Goal: Information Seeking & Learning: Learn about a topic

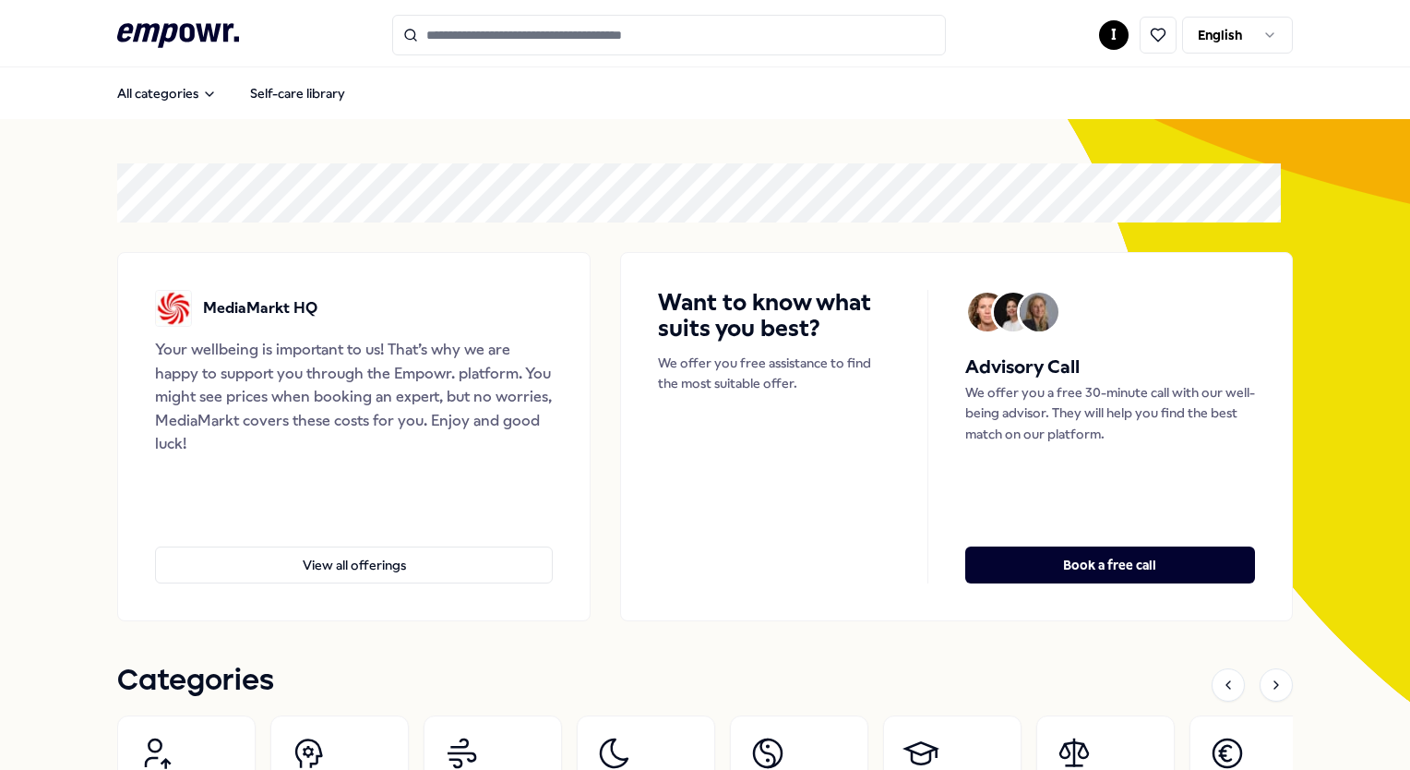
click at [1104, 33] on html ".empowr-logo_svg__cls-1{fill:#03032f} I English All categories Self-care librar…" at bounding box center [705, 385] width 1410 height 770
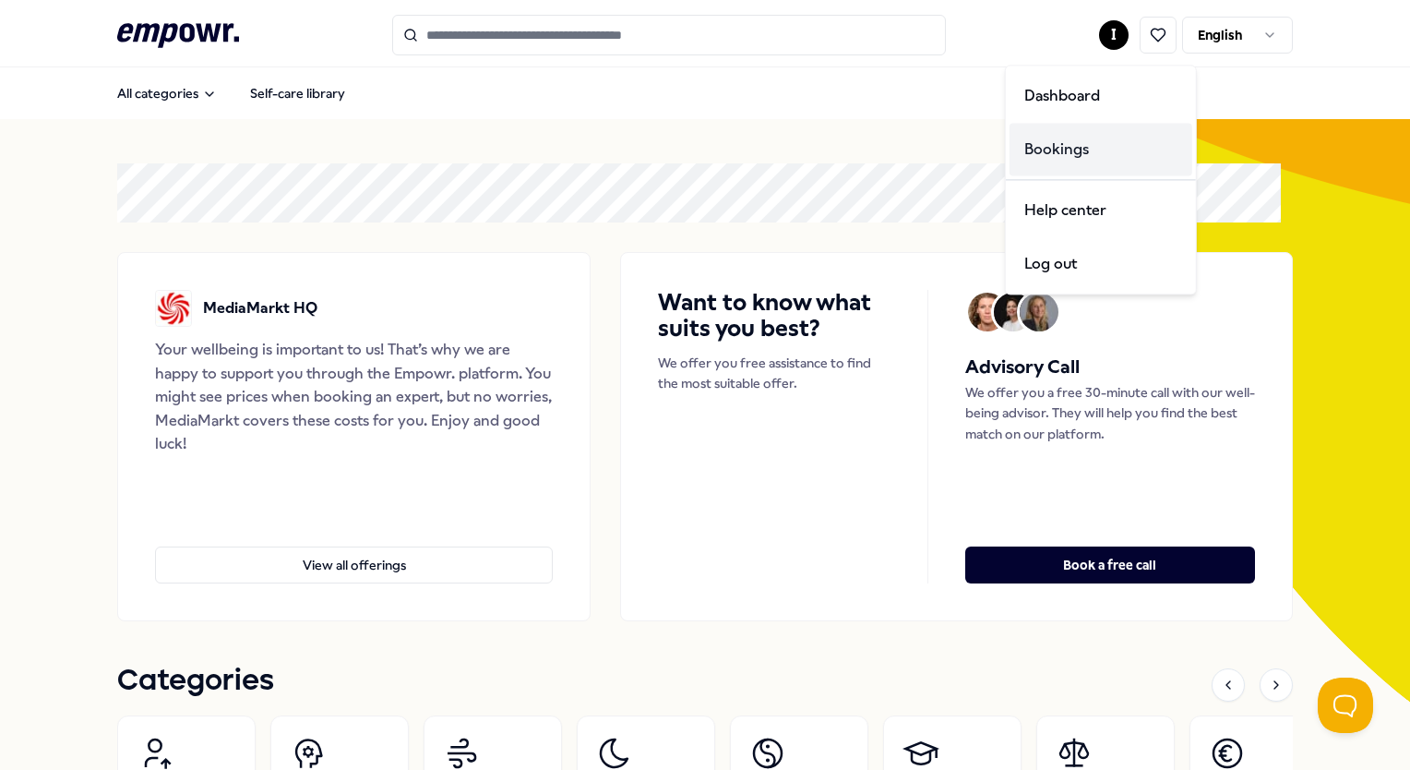
click at [1078, 139] on div "Bookings" at bounding box center [1101, 150] width 183 height 54
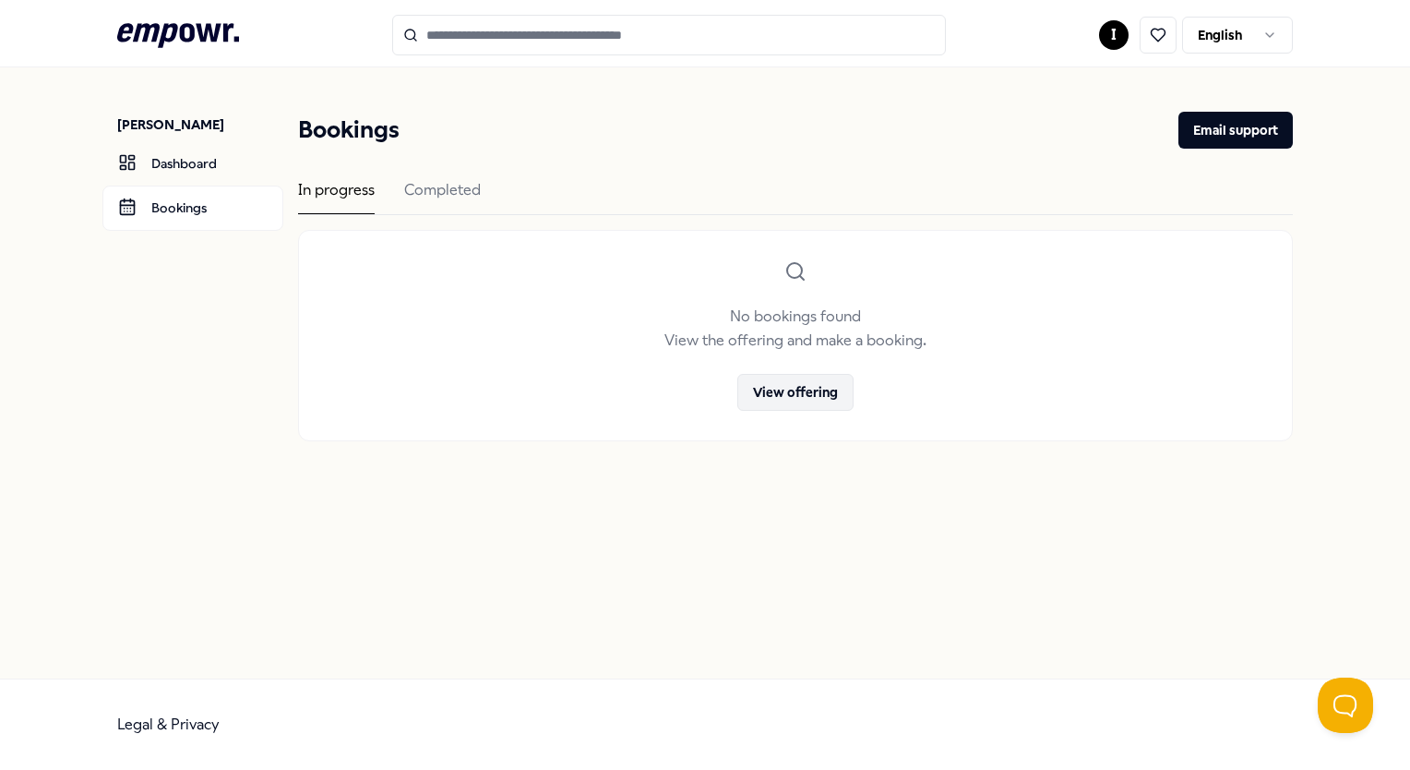
click at [820, 398] on button "View offering" at bounding box center [795, 392] width 116 height 37
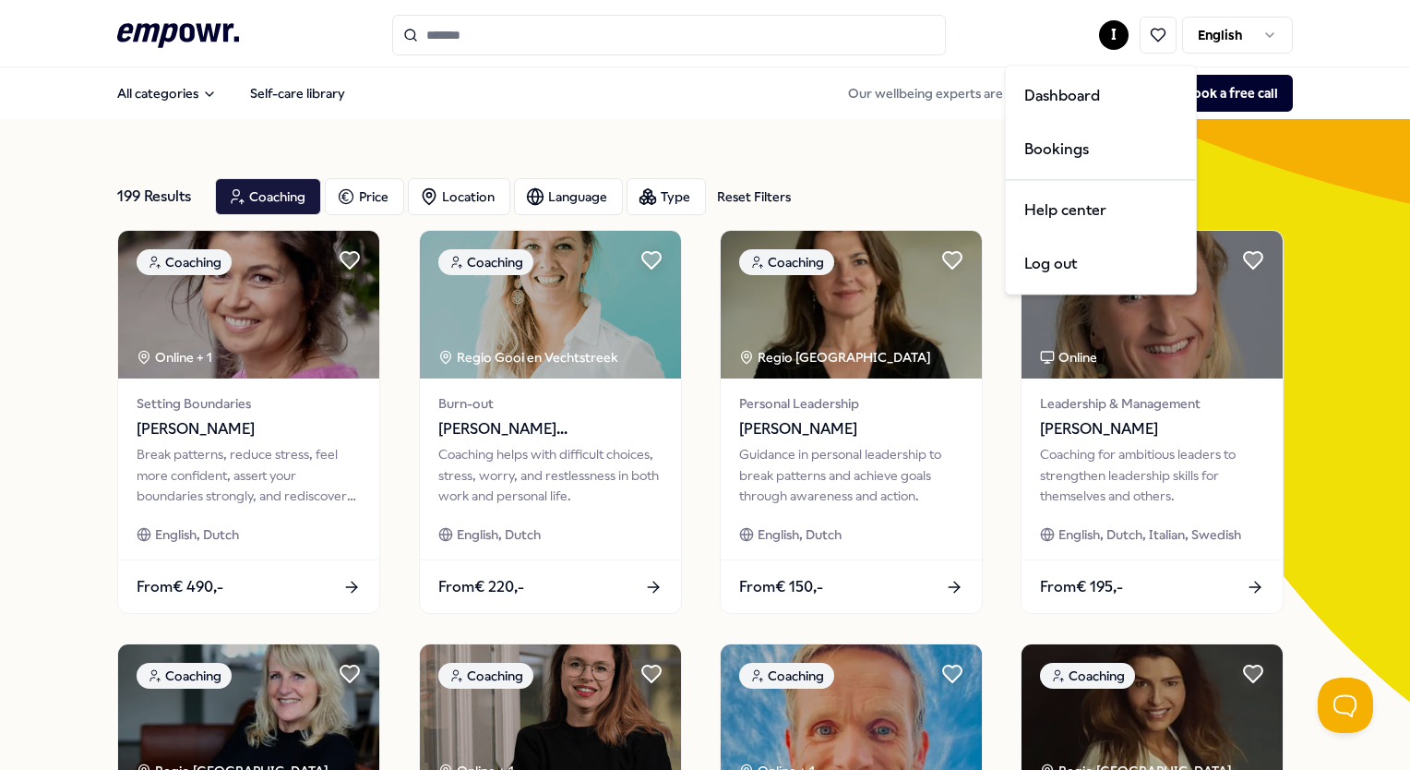
click at [1093, 35] on html ".empowr-logo_svg__cls-1{fill:#03032f} I English All categories Self-care librar…" at bounding box center [705, 385] width 1410 height 770
click at [1089, 99] on div "Dashboard" at bounding box center [1101, 96] width 183 height 54
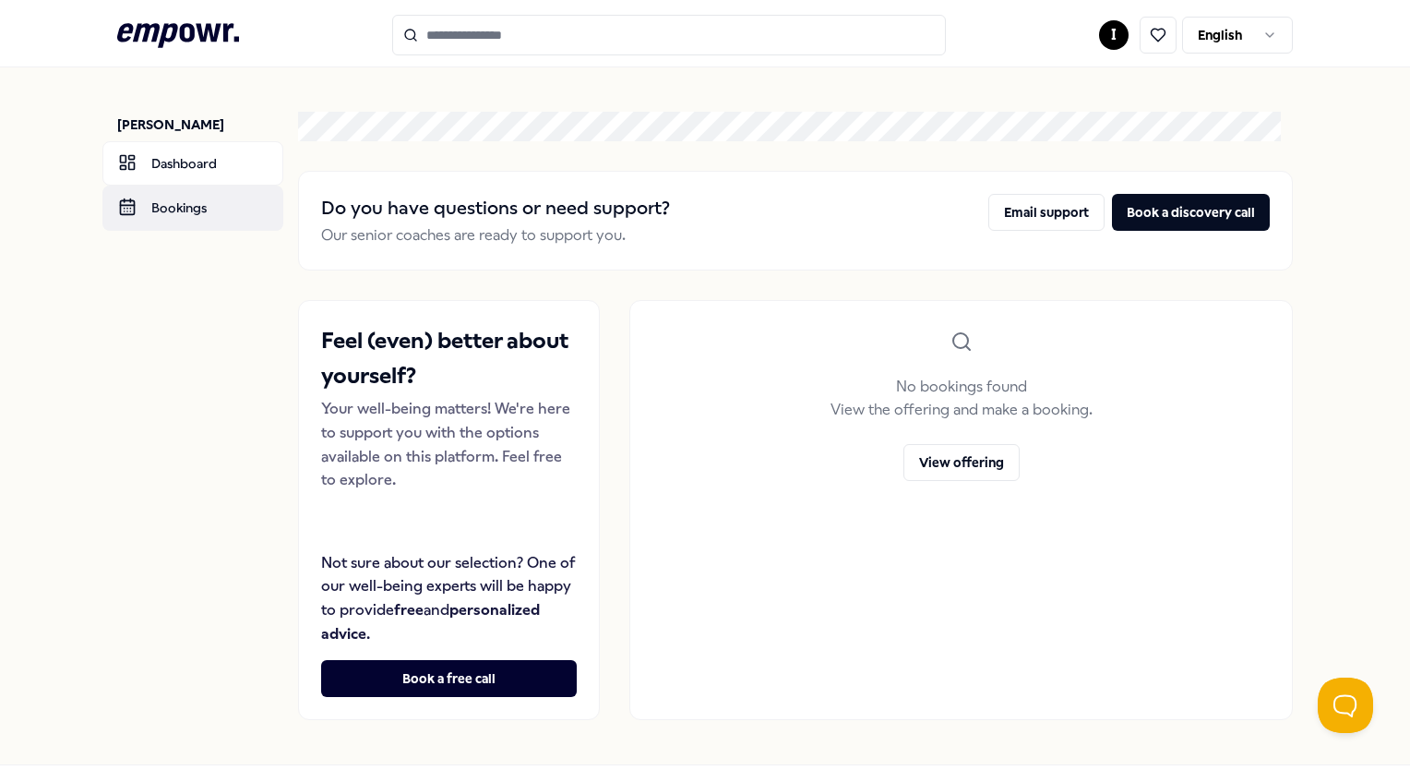
click at [224, 216] on link "Bookings" at bounding box center [192, 208] width 181 height 44
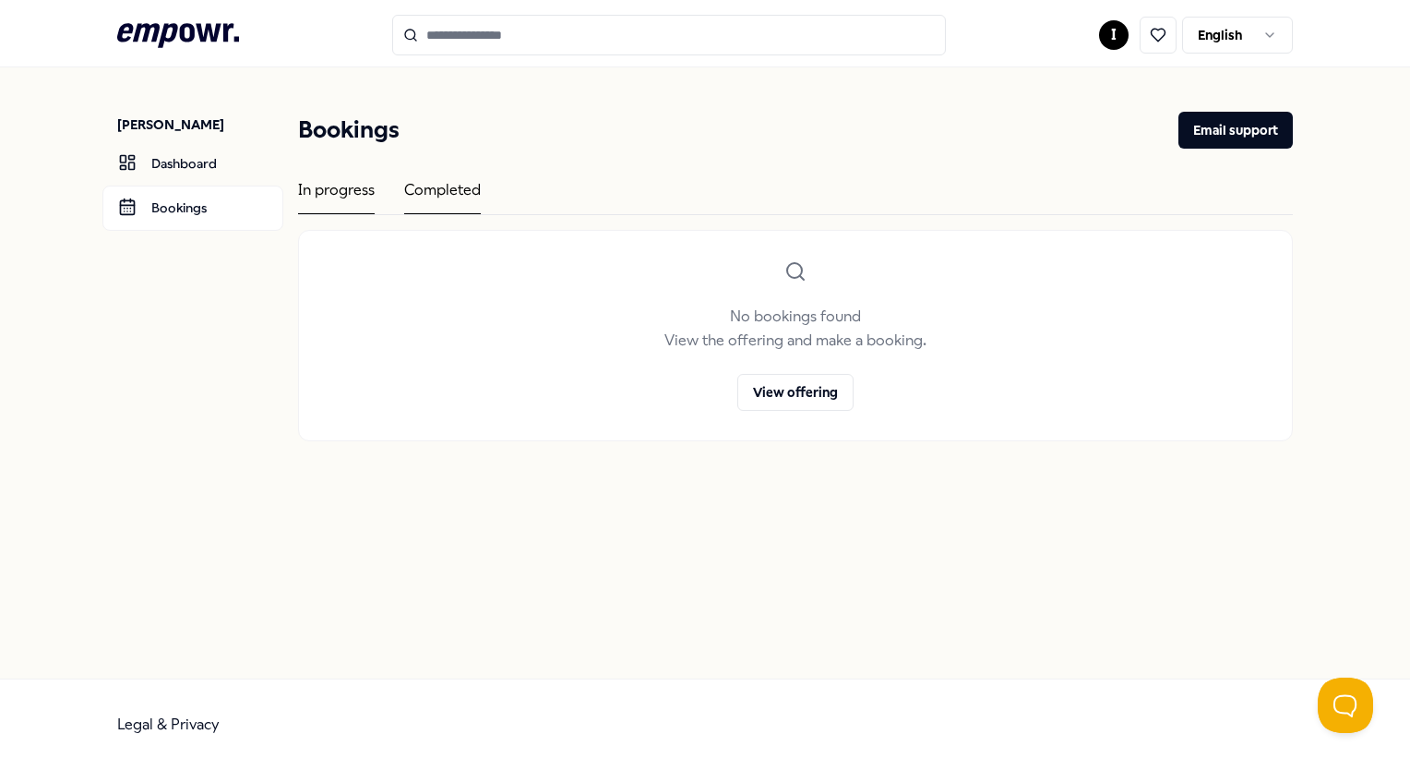
click at [430, 193] on div "Completed" at bounding box center [442, 196] width 77 height 36
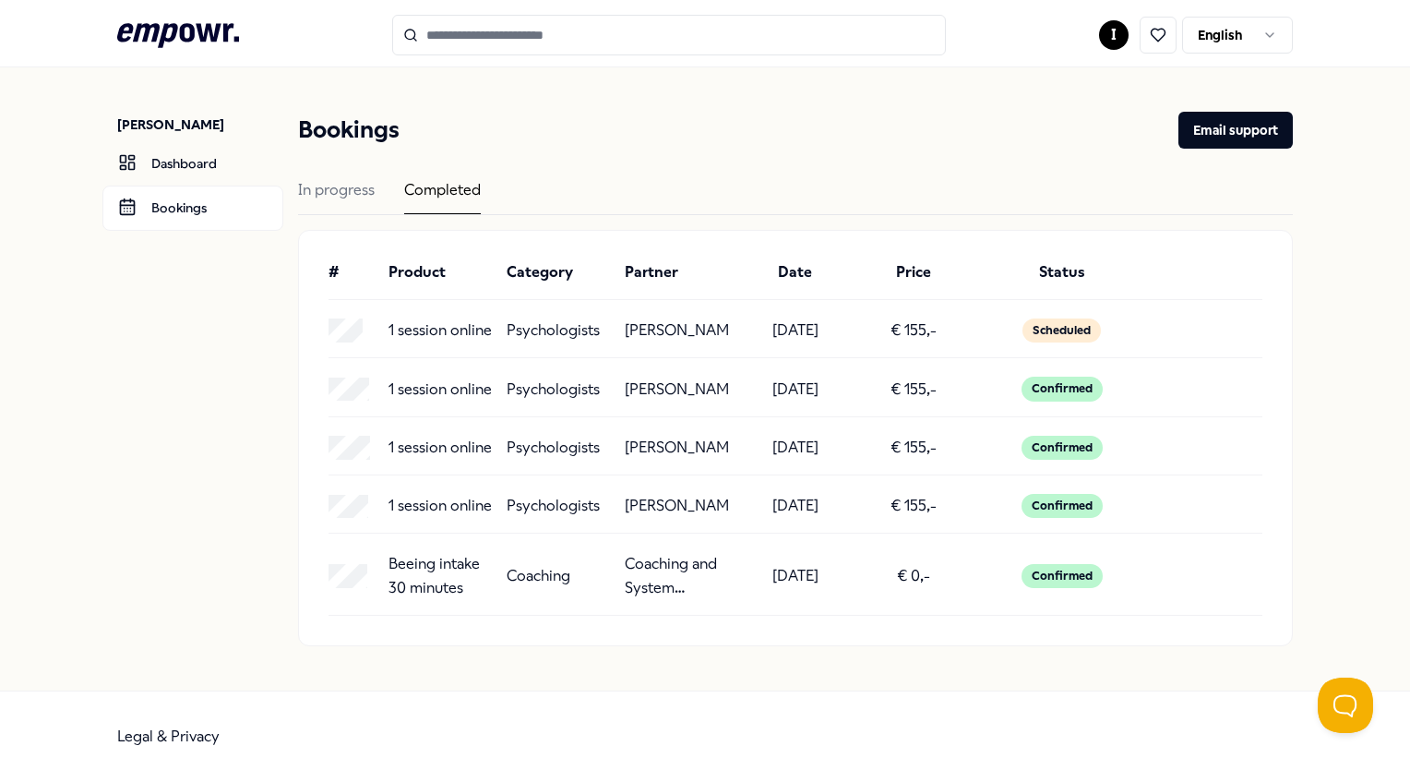
click at [177, 124] on p "[PERSON_NAME]" at bounding box center [200, 124] width 166 height 18
click at [208, 33] on icon ".empowr-logo_svg__cls-1{fill:#03032f}" at bounding box center [178, 35] width 122 height 34
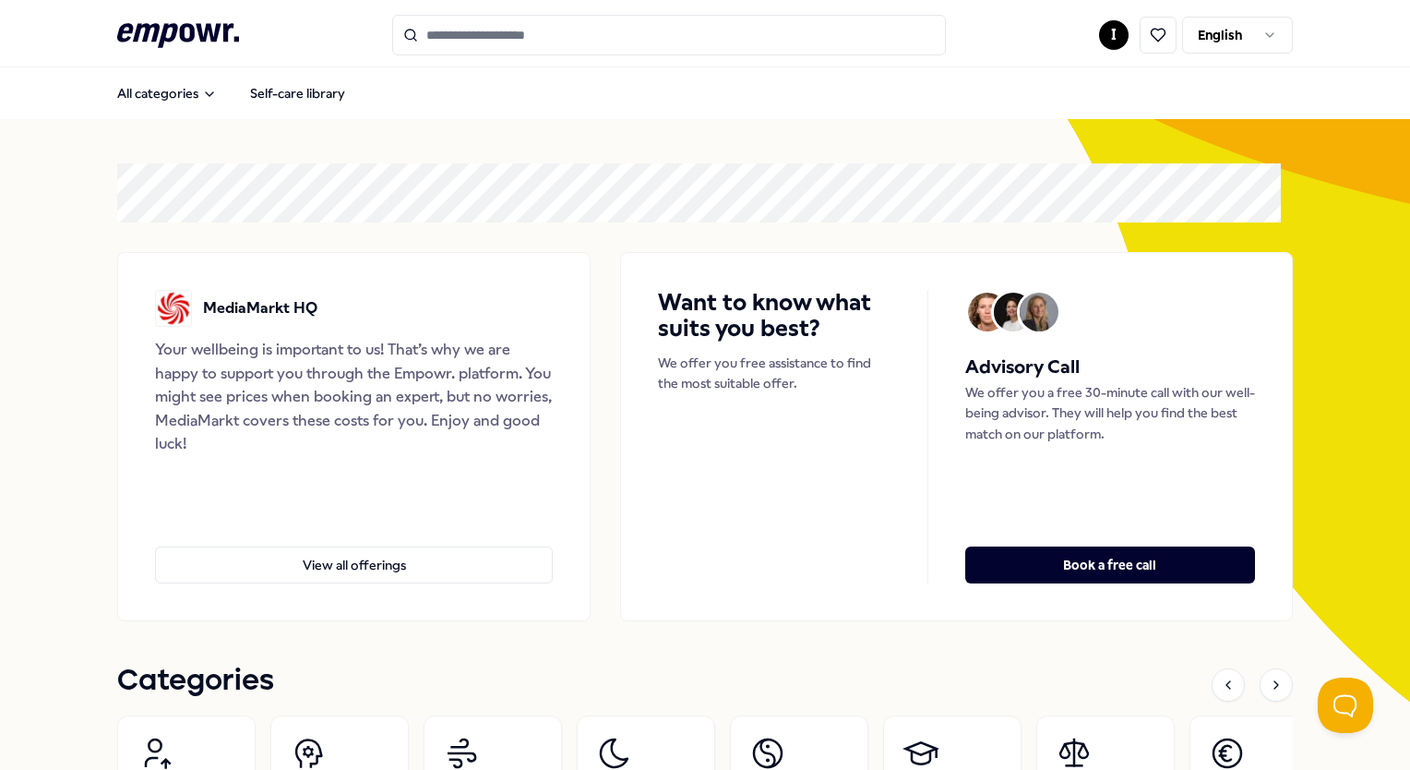
click at [1229, 22] on html ".empowr-logo_svg__cls-1{fill:#03032f} I English All categories Self-care librar…" at bounding box center [705, 385] width 1410 height 770
click at [269, 92] on html ".empowr-logo_svg__cls-1{fill:#03032f} I English All categories Self-care librar…" at bounding box center [705, 385] width 1410 height 770
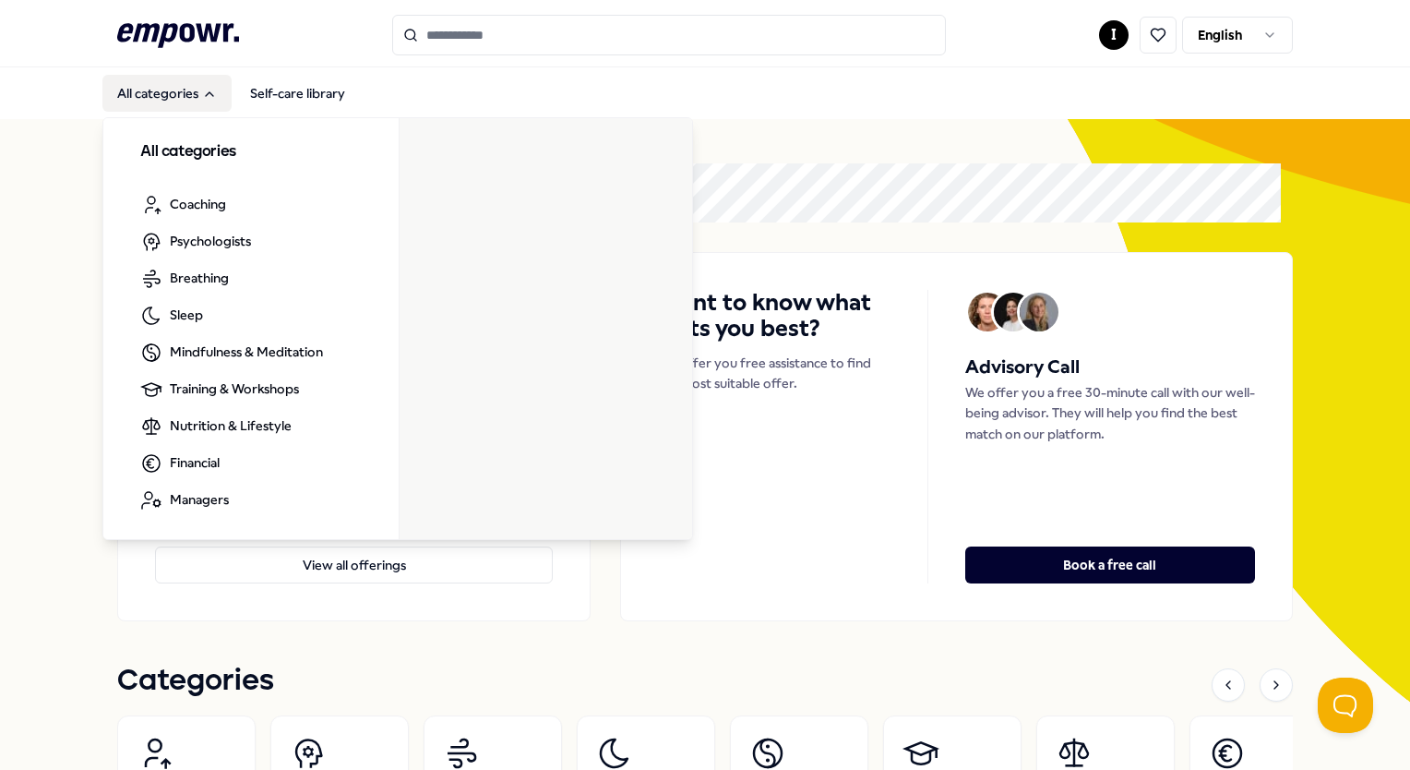
click at [189, 87] on button "All categories" at bounding box center [166, 93] width 129 height 37
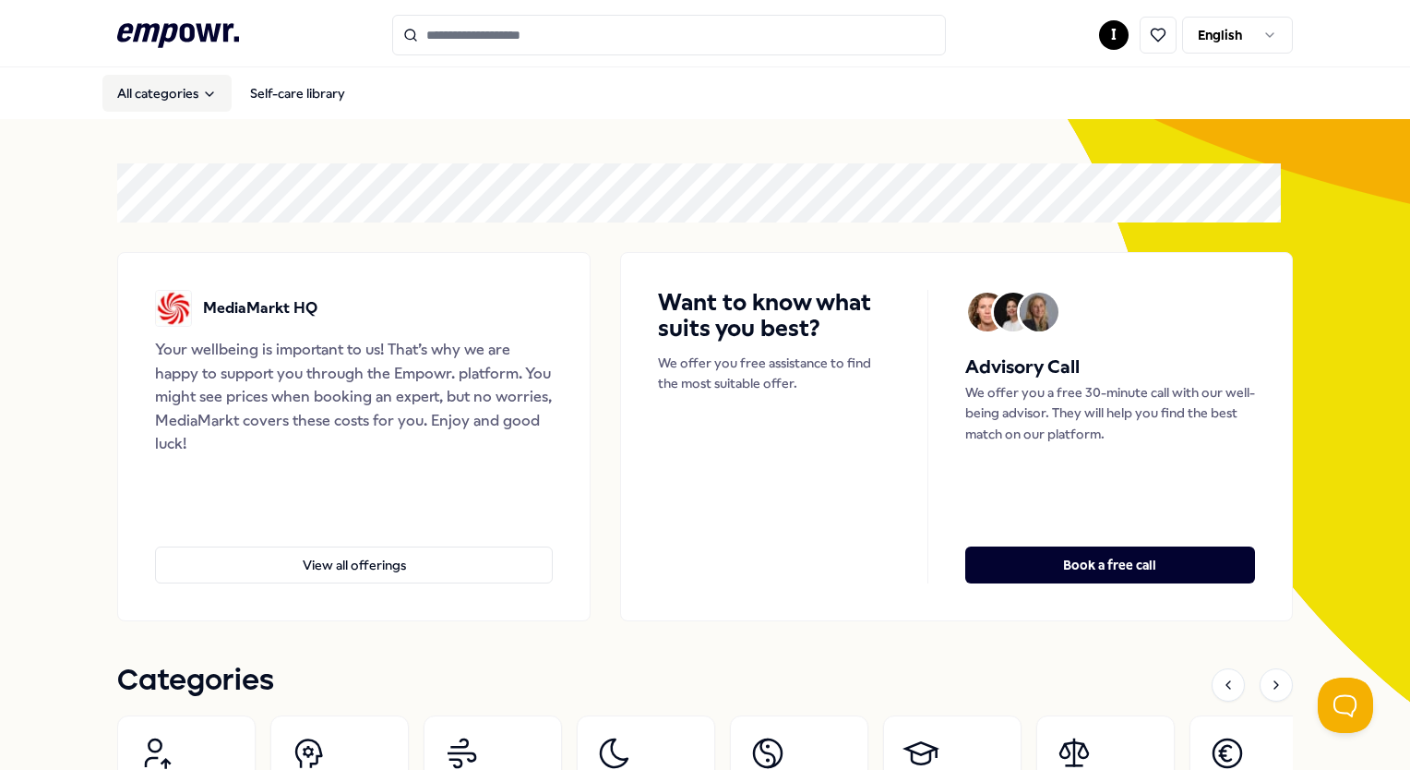
click at [189, 87] on button "All categories" at bounding box center [166, 93] width 129 height 37
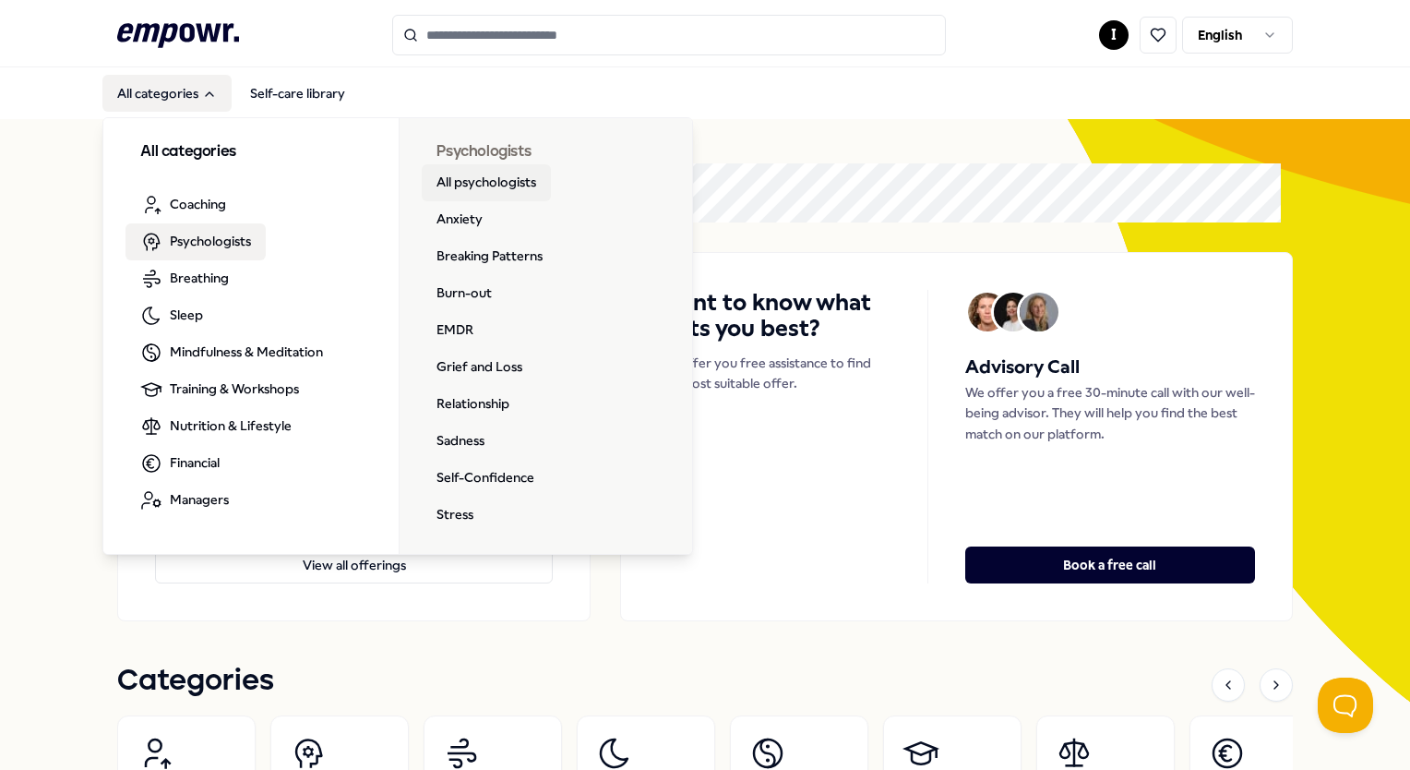
click at [473, 185] on link "All psychologists" at bounding box center [486, 182] width 129 height 37
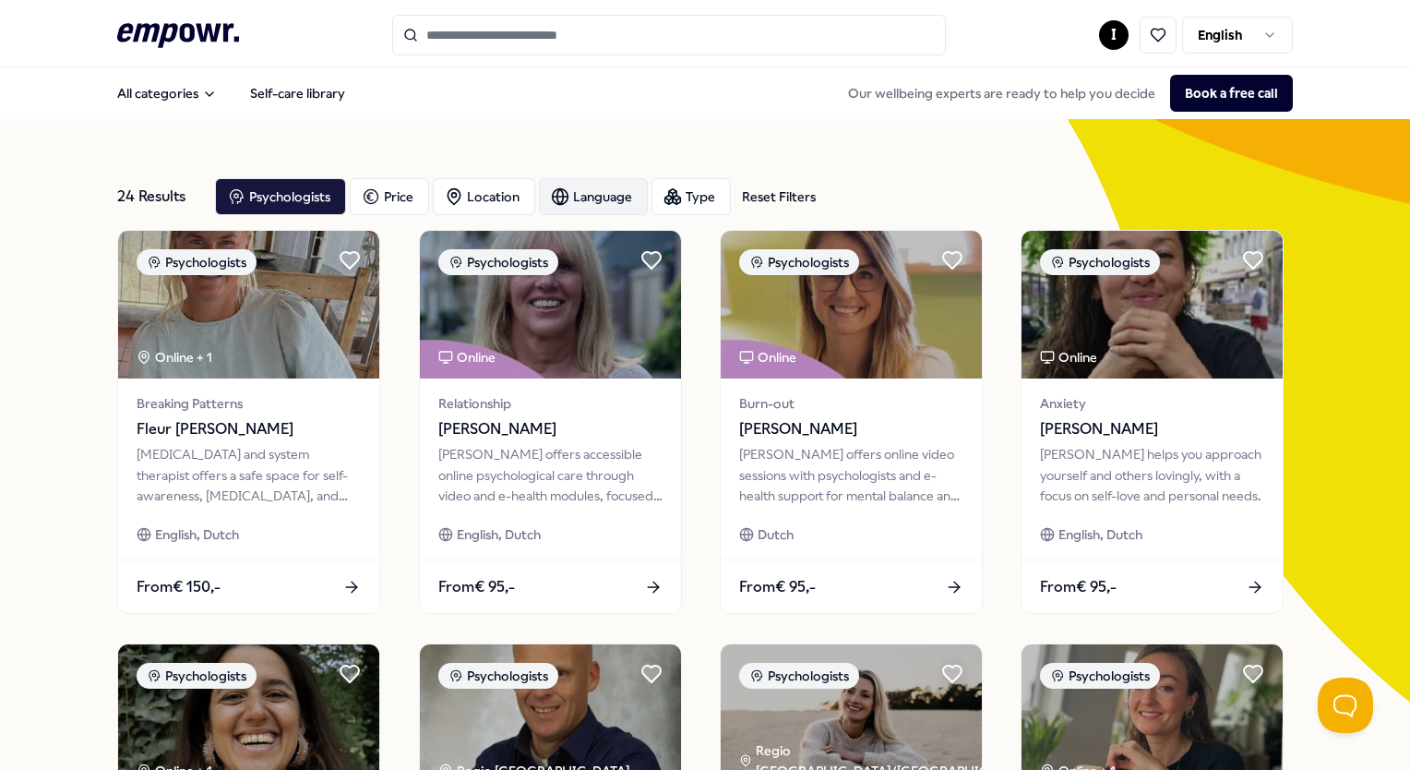
click at [624, 203] on div "Language" at bounding box center [593, 196] width 109 height 37
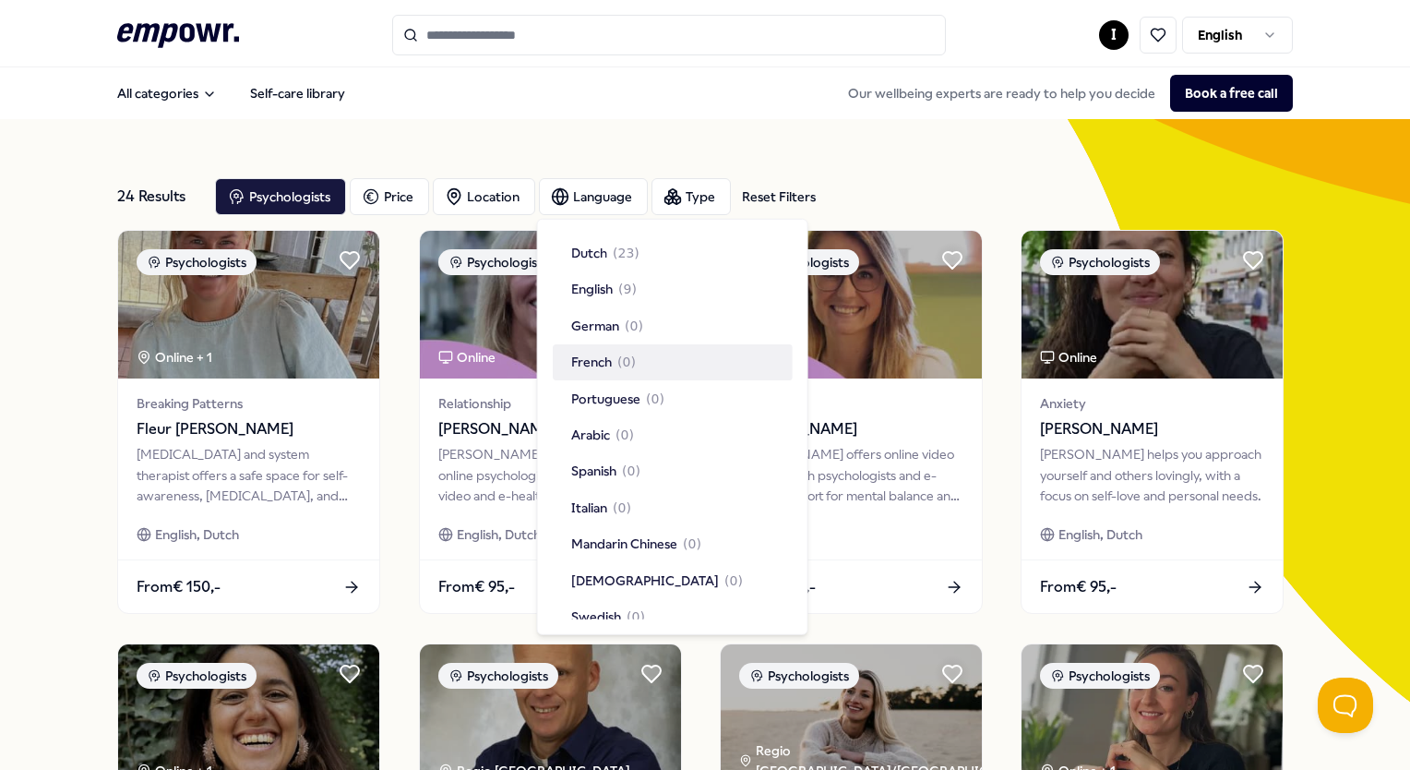
click at [621, 360] on span "( 0 )" at bounding box center [626, 362] width 18 height 20
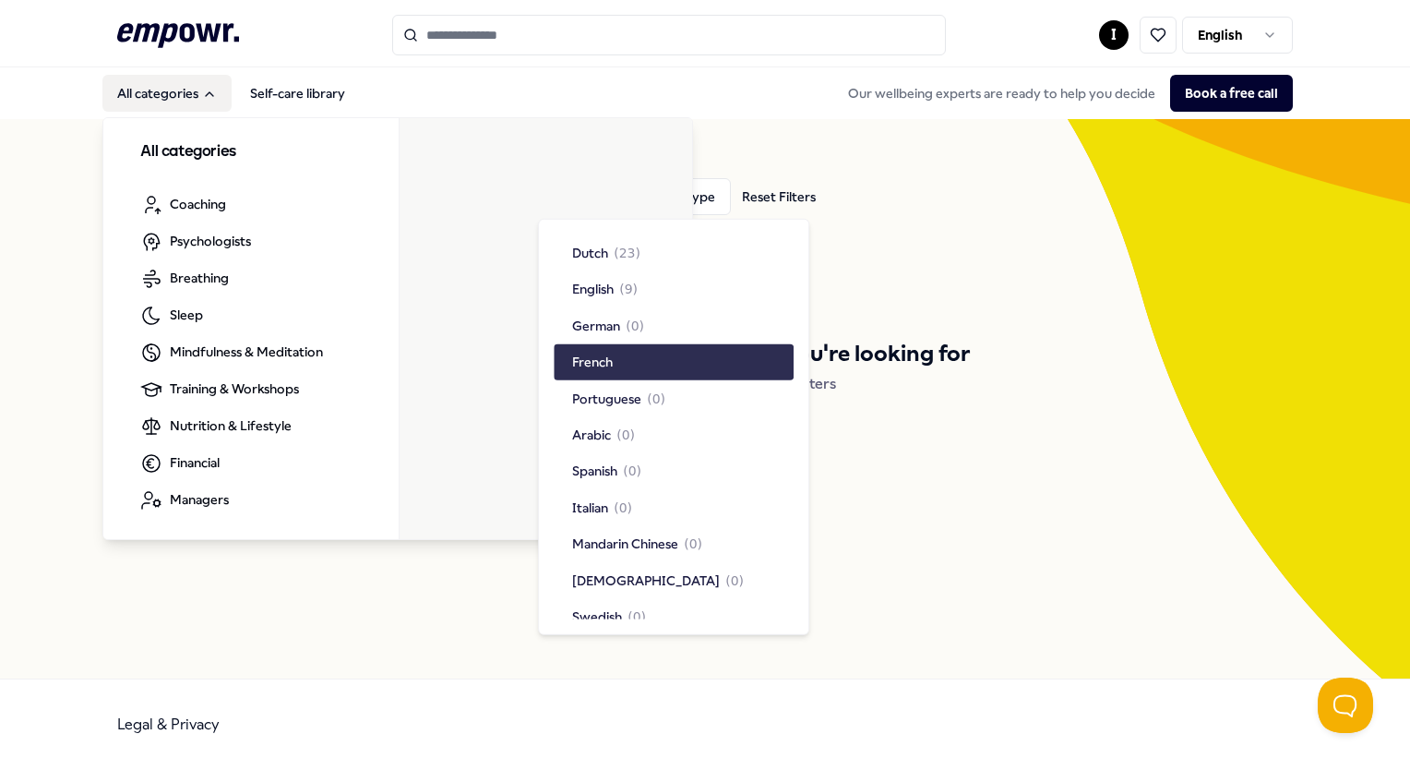
click at [197, 98] on button "All categories" at bounding box center [166, 93] width 129 height 37
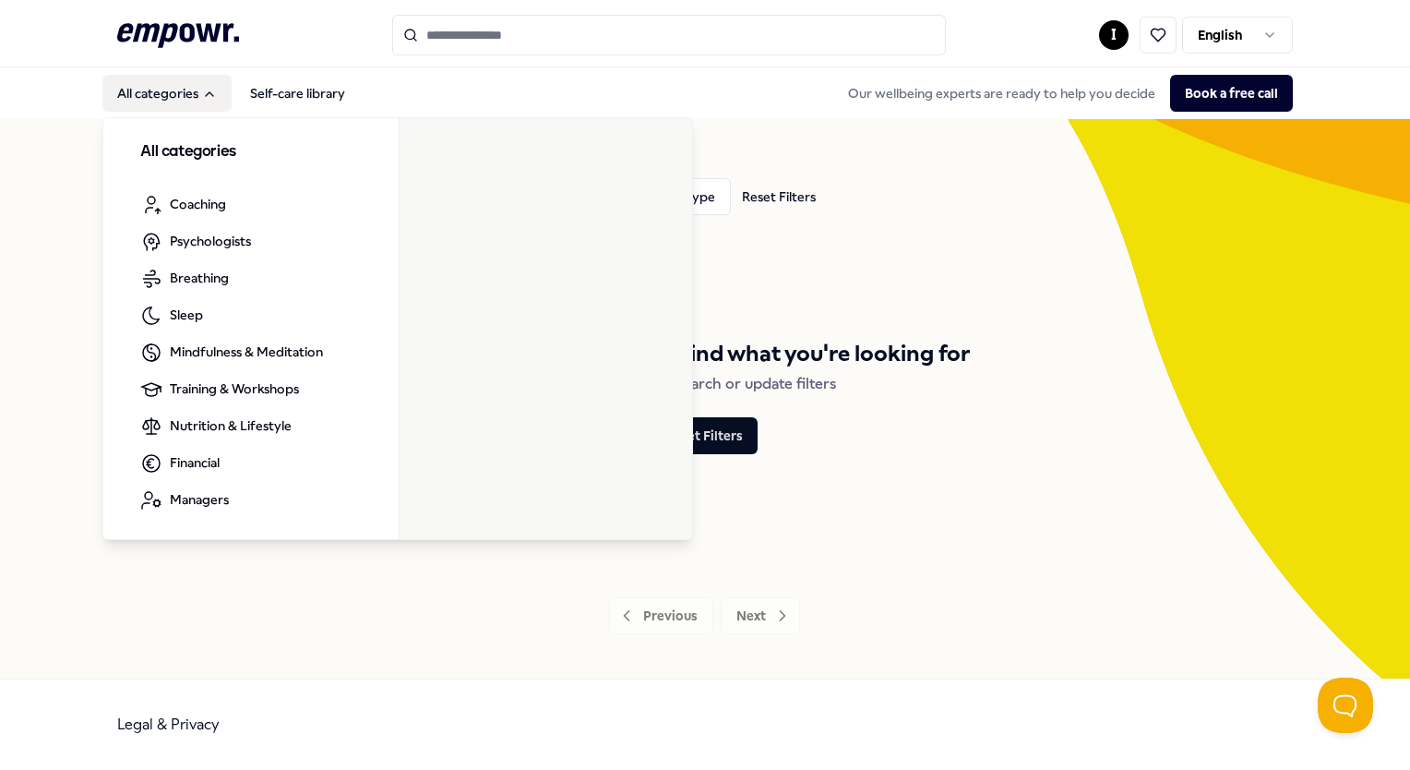
click at [205, 93] on icon "Main" at bounding box center [209, 94] width 15 height 15
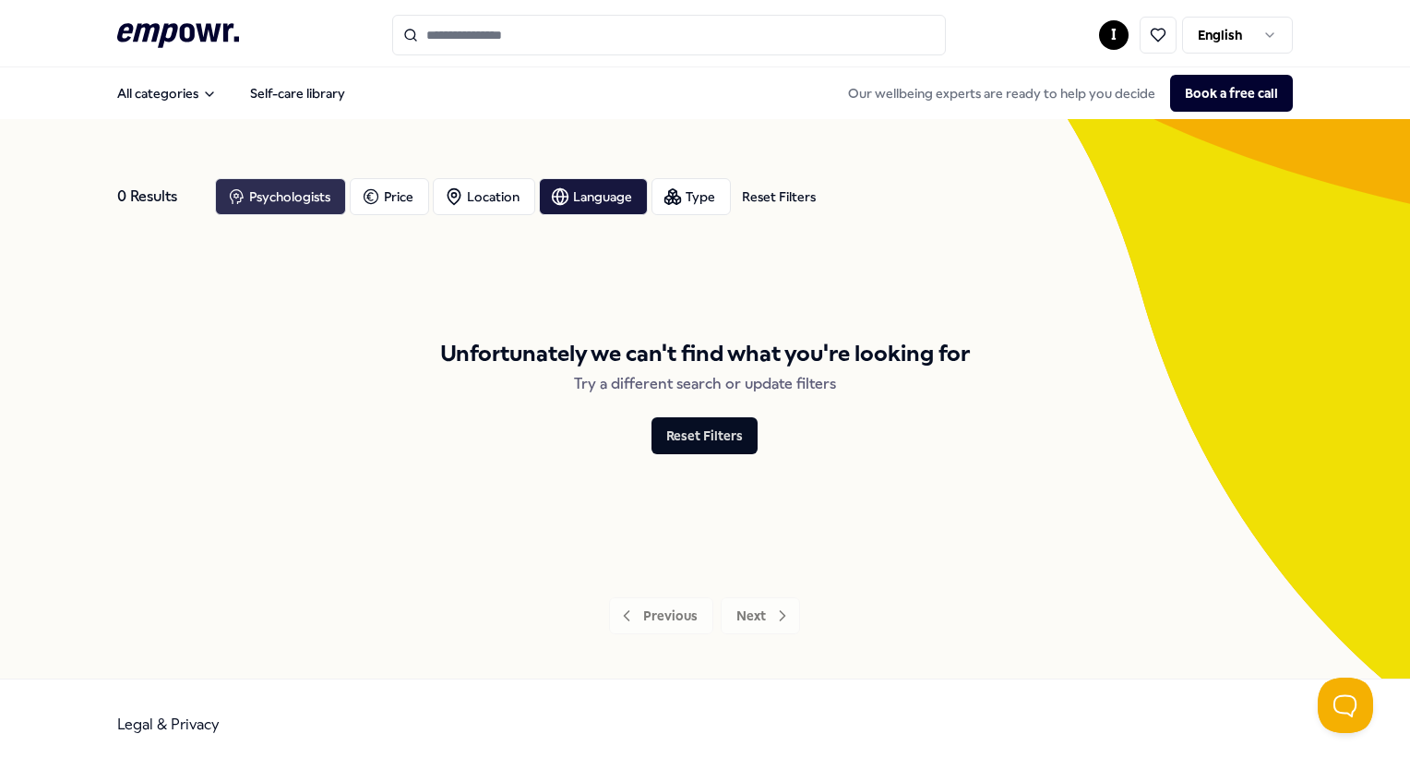
click at [302, 191] on div "Psychologists" at bounding box center [280, 196] width 131 height 37
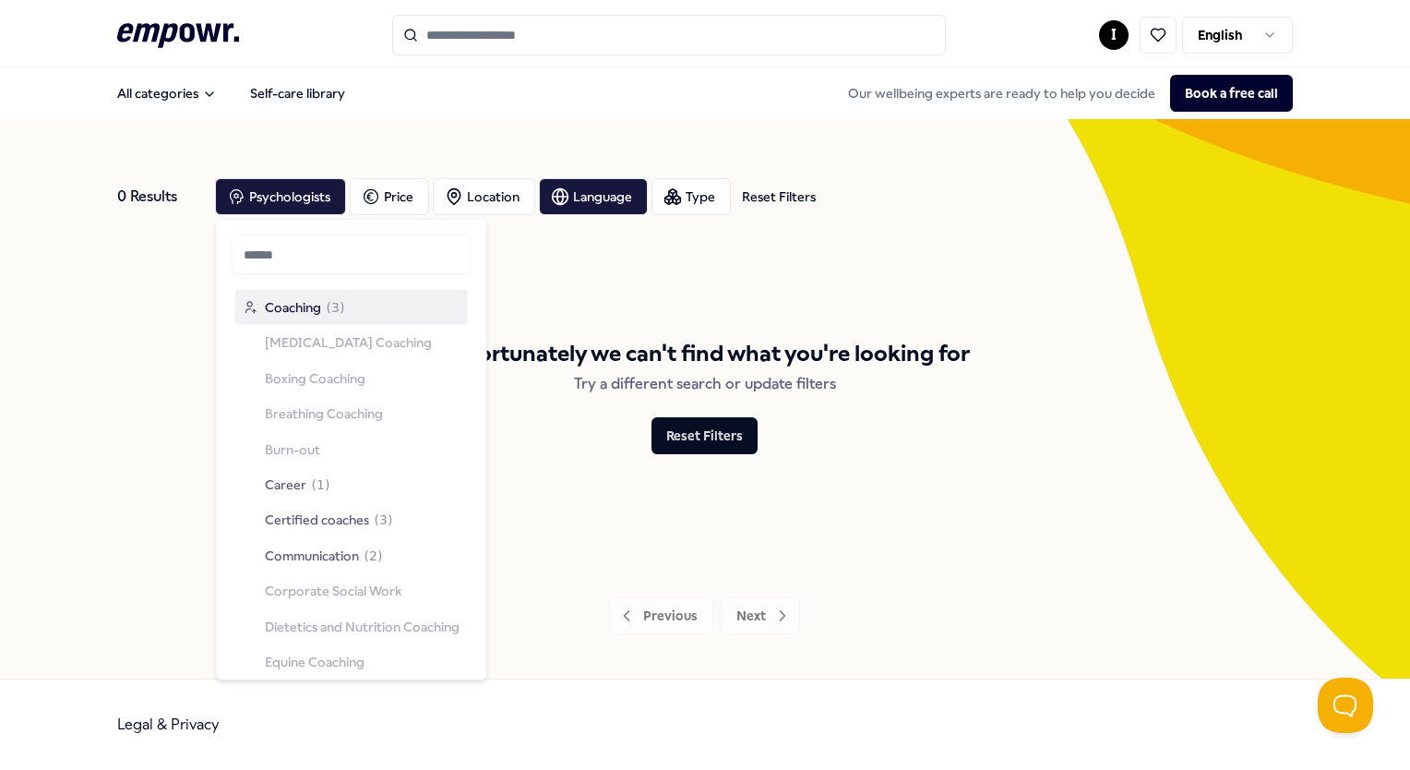
click at [284, 305] on span "Coaching" at bounding box center [293, 307] width 56 height 20
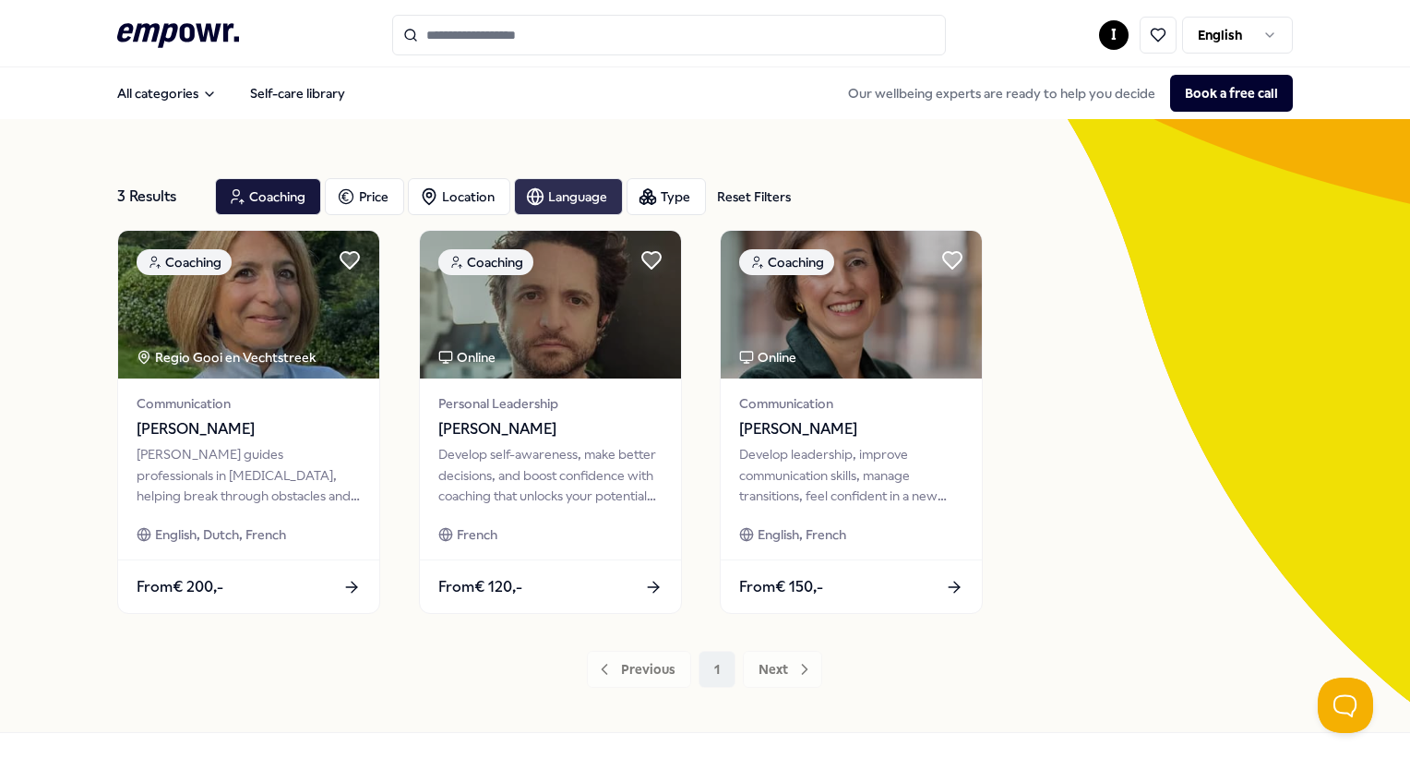
click at [609, 201] on div "Language" at bounding box center [568, 196] width 109 height 37
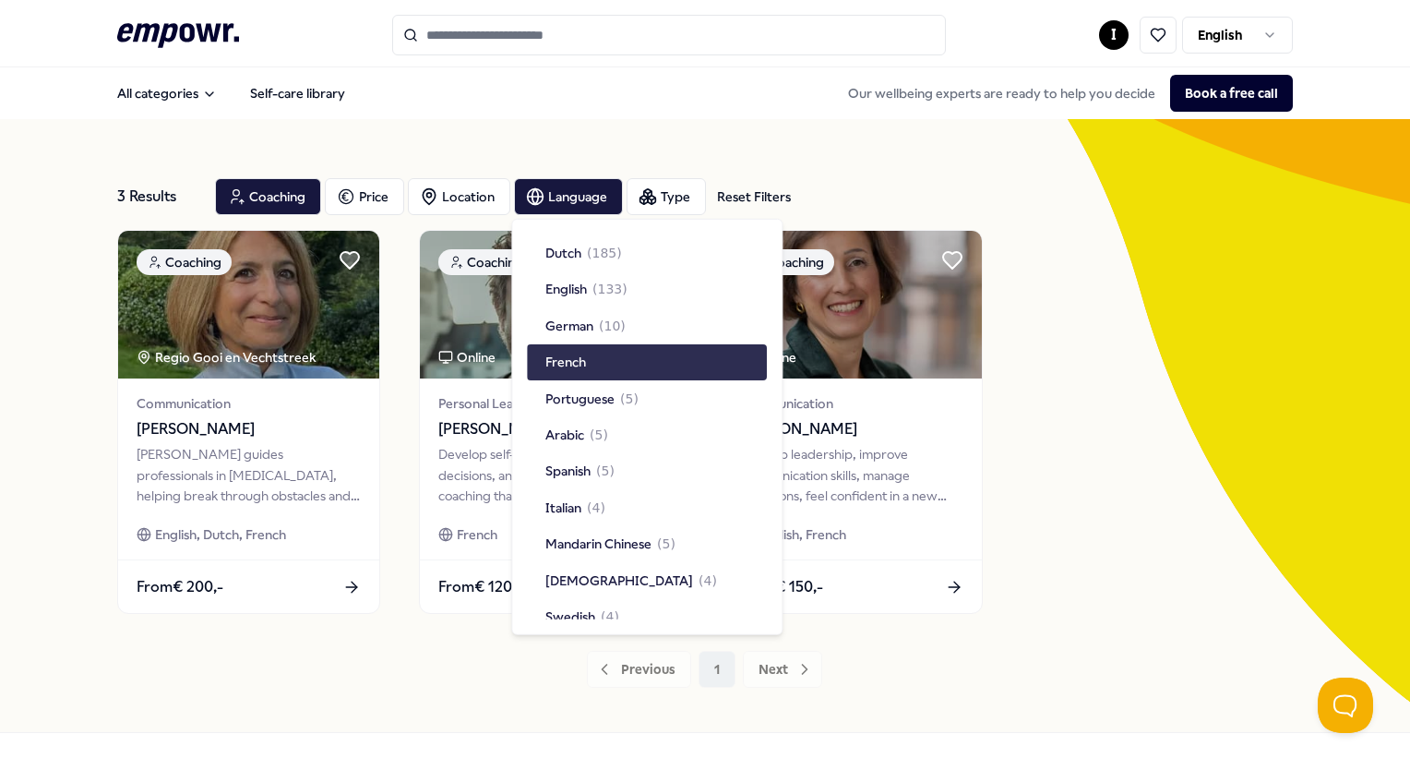
click at [620, 367] on div "French" at bounding box center [647, 361] width 240 height 35
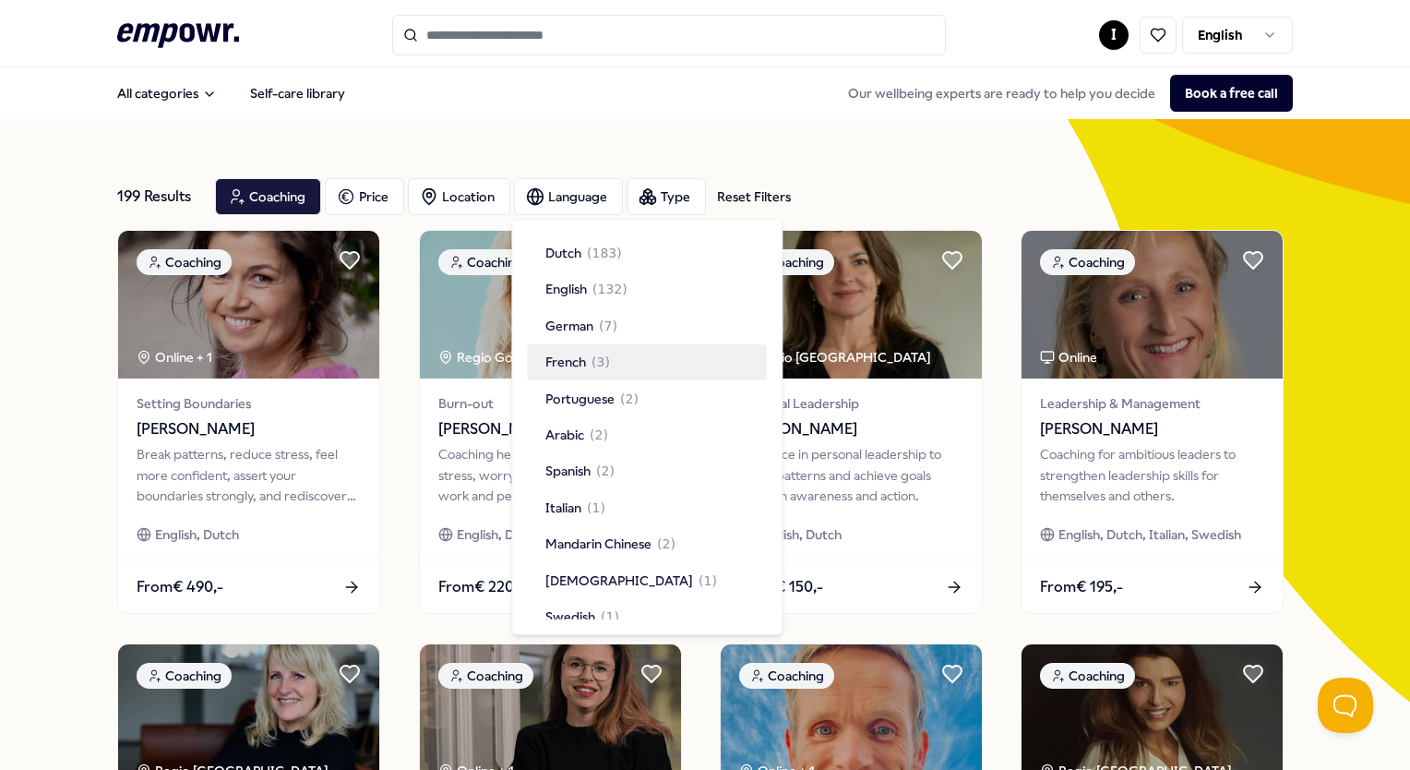
click at [619, 365] on div "French ( 3 )" at bounding box center [647, 361] width 240 height 35
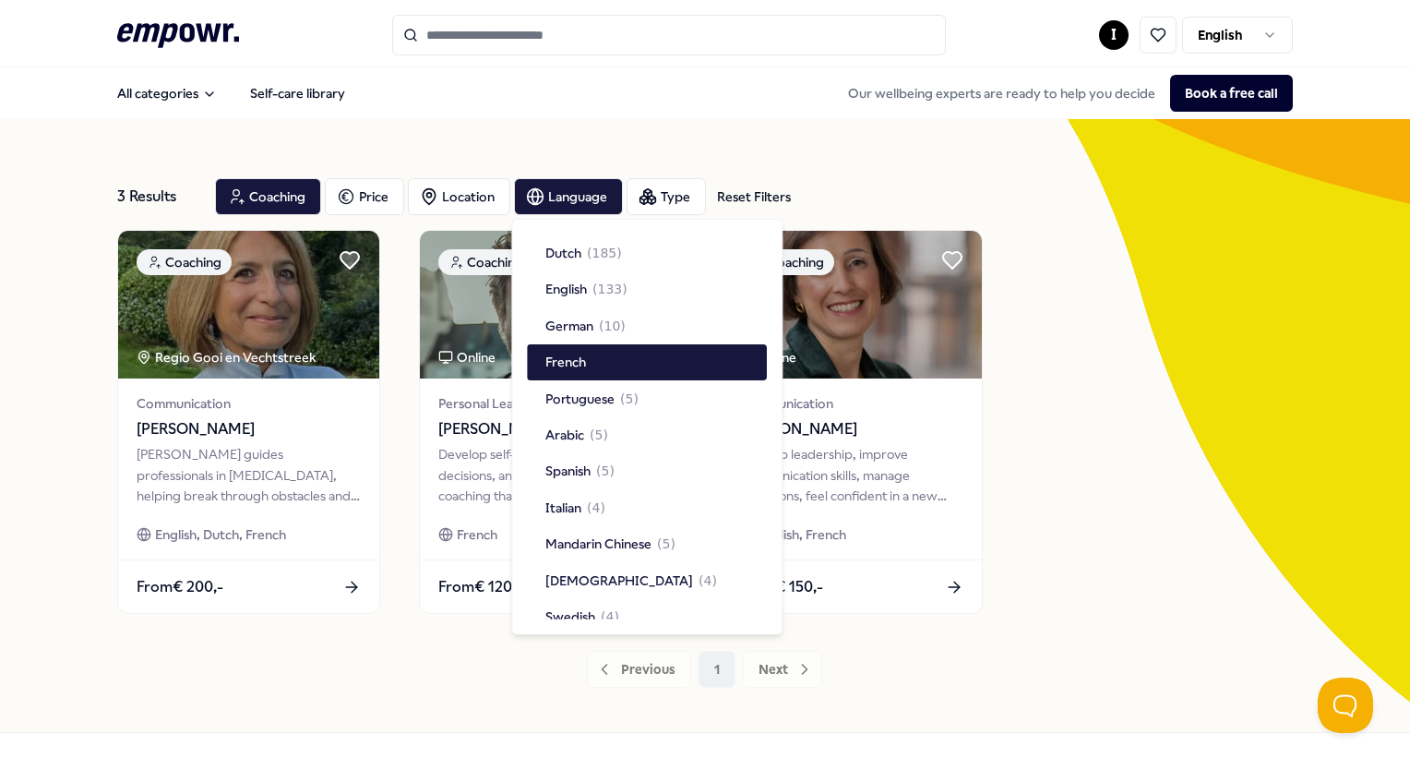
click at [864, 86] on div "Our wellbeing experts are ready to help you decide Book a free call" at bounding box center [1063, 93] width 460 height 37
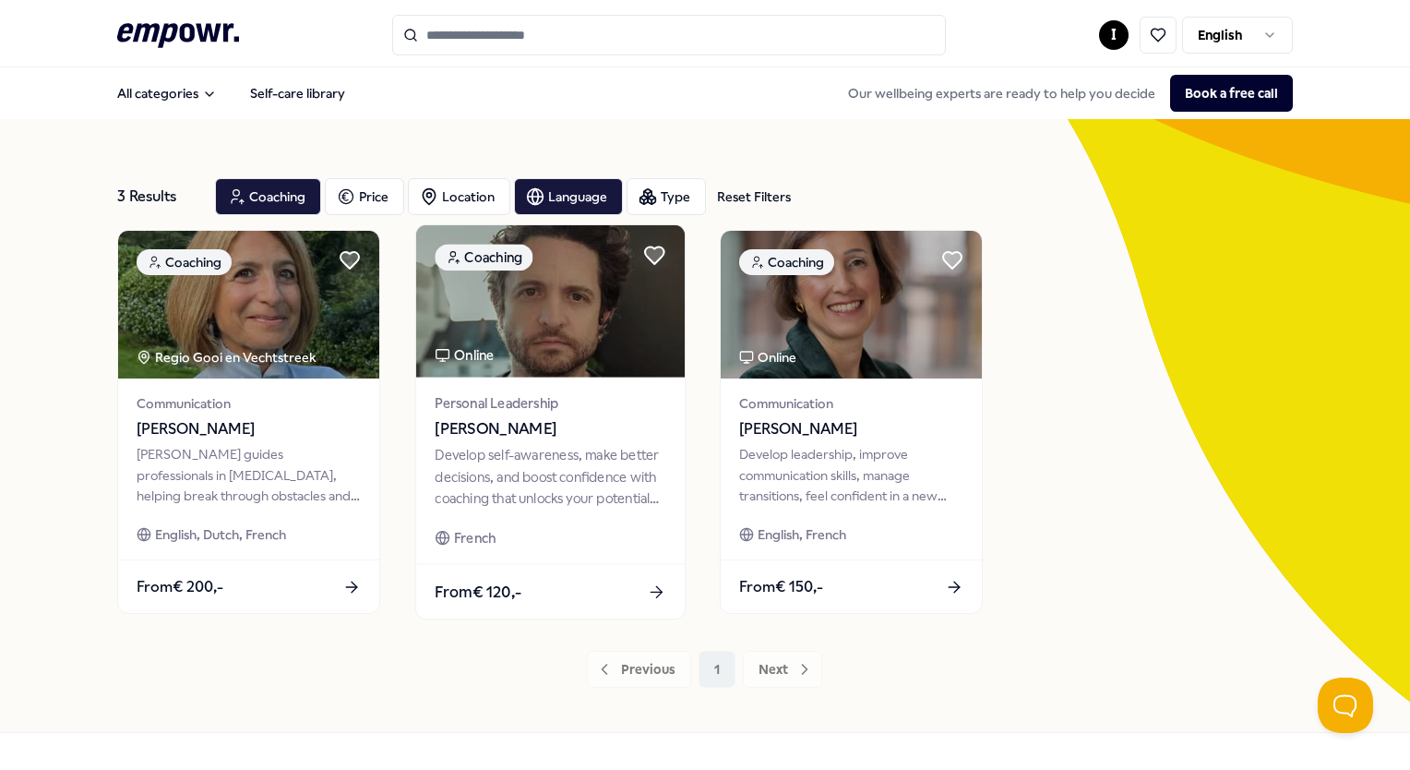
click at [578, 311] on img at bounding box center [549, 301] width 269 height 152
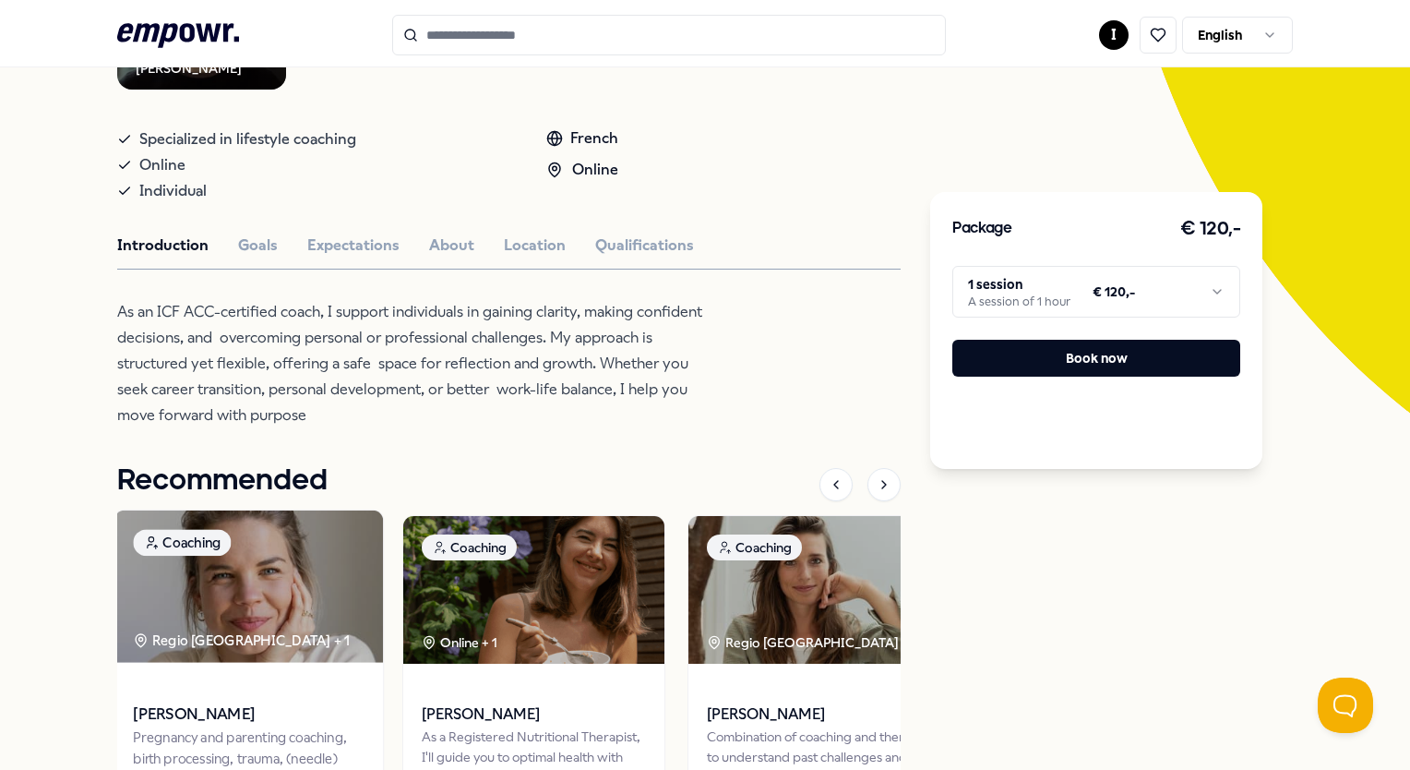
scroll to position [190, 0]
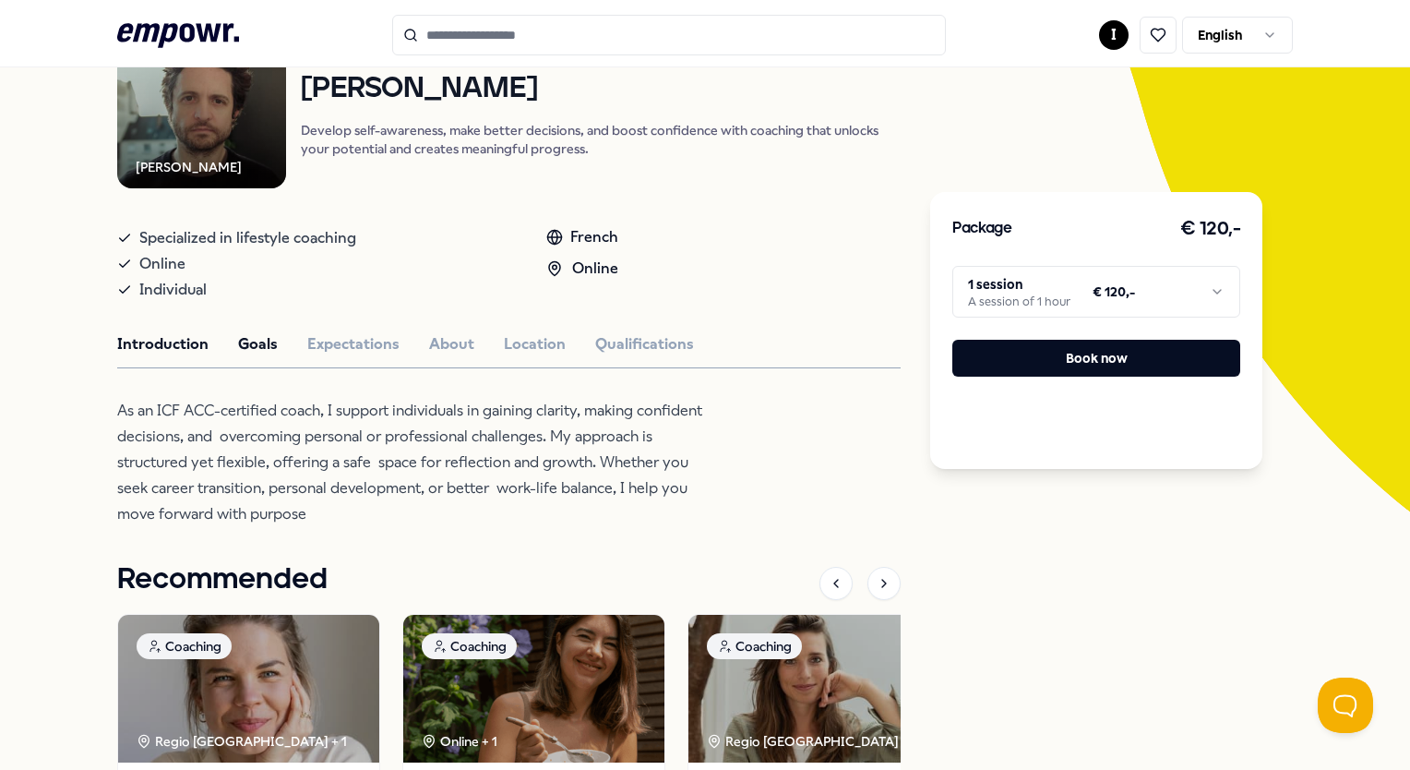
click at [258, 342] on button "Goals" at bounding box center [258, 344] width 40 height 24
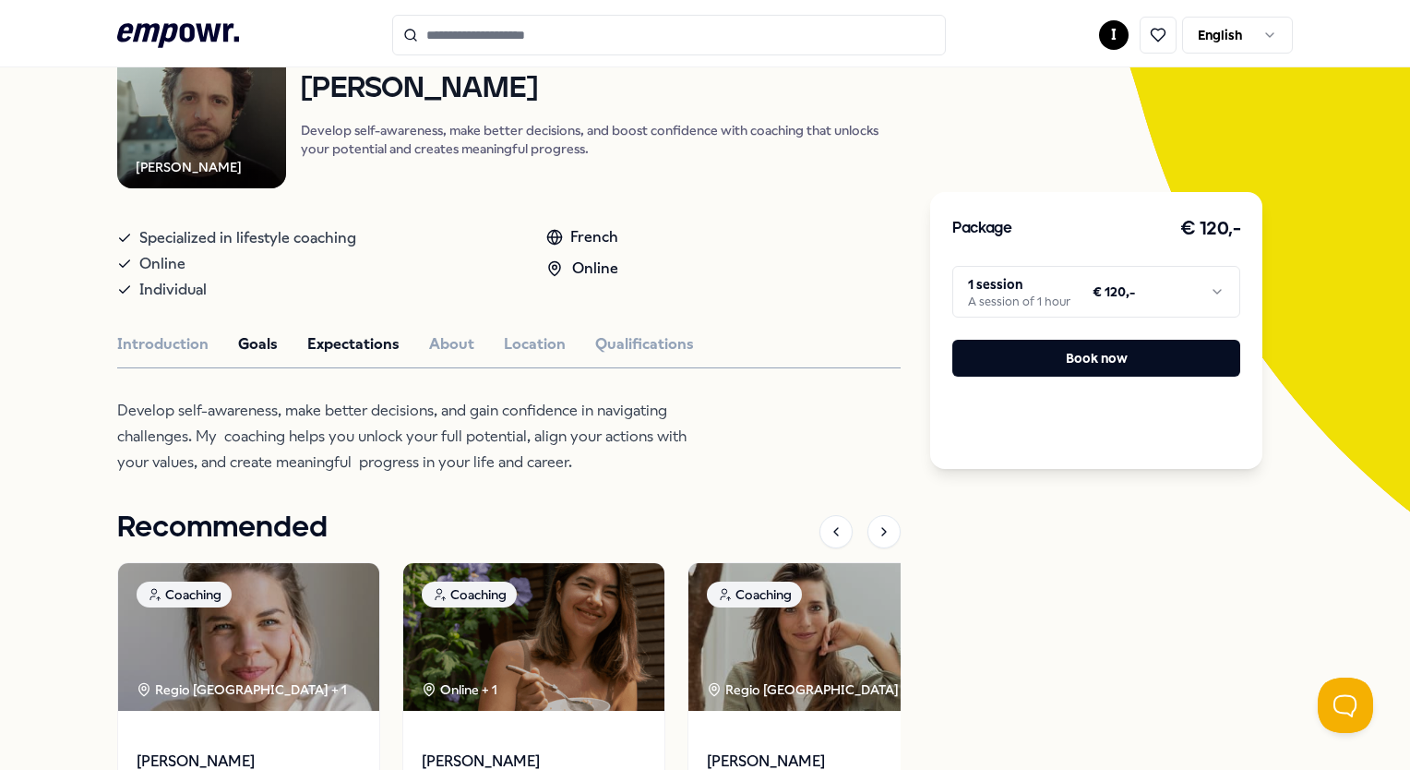
click at [388, 340] on button "Expectations" at bounding box center [353, 344] width 92 height 24
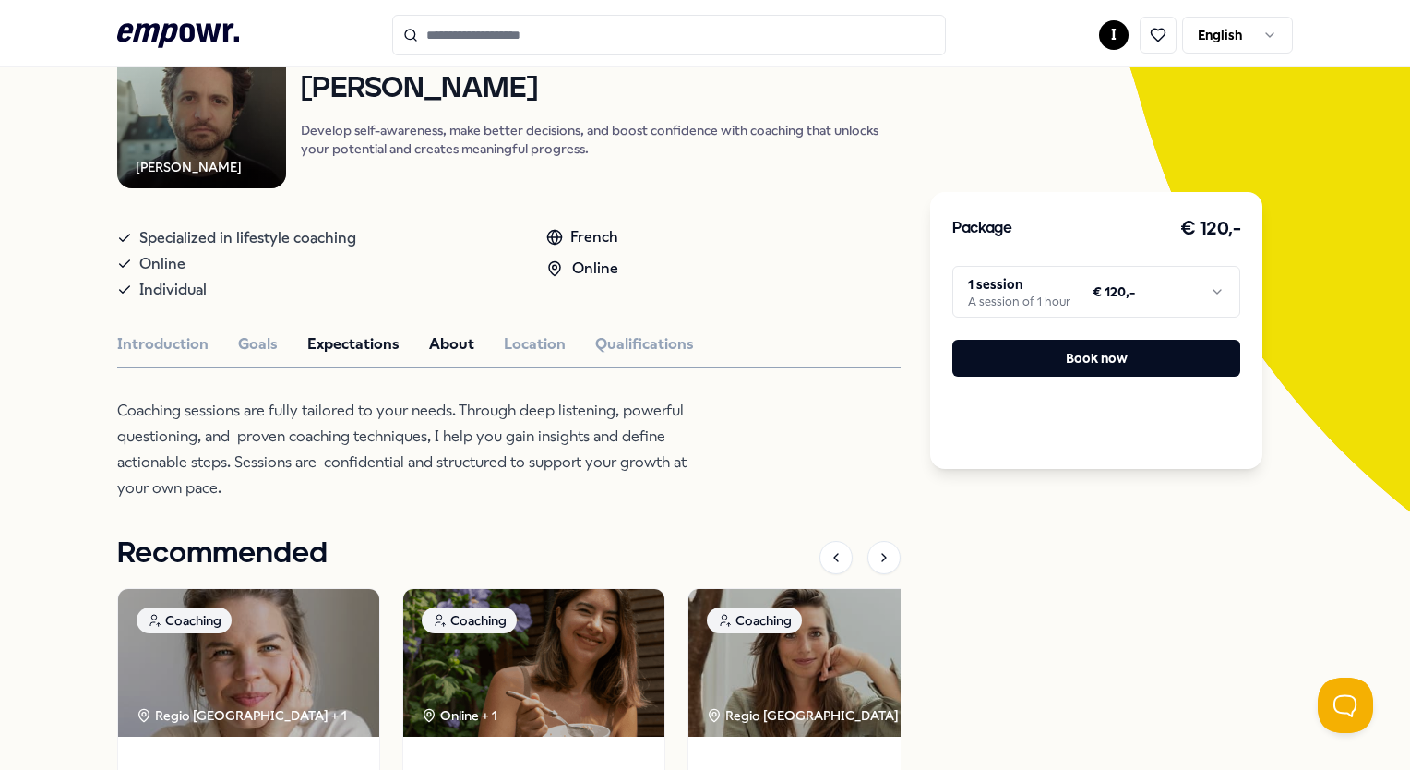
click at [434, 341] on button "About" at bounding box center [451, 344] width 45 height 24
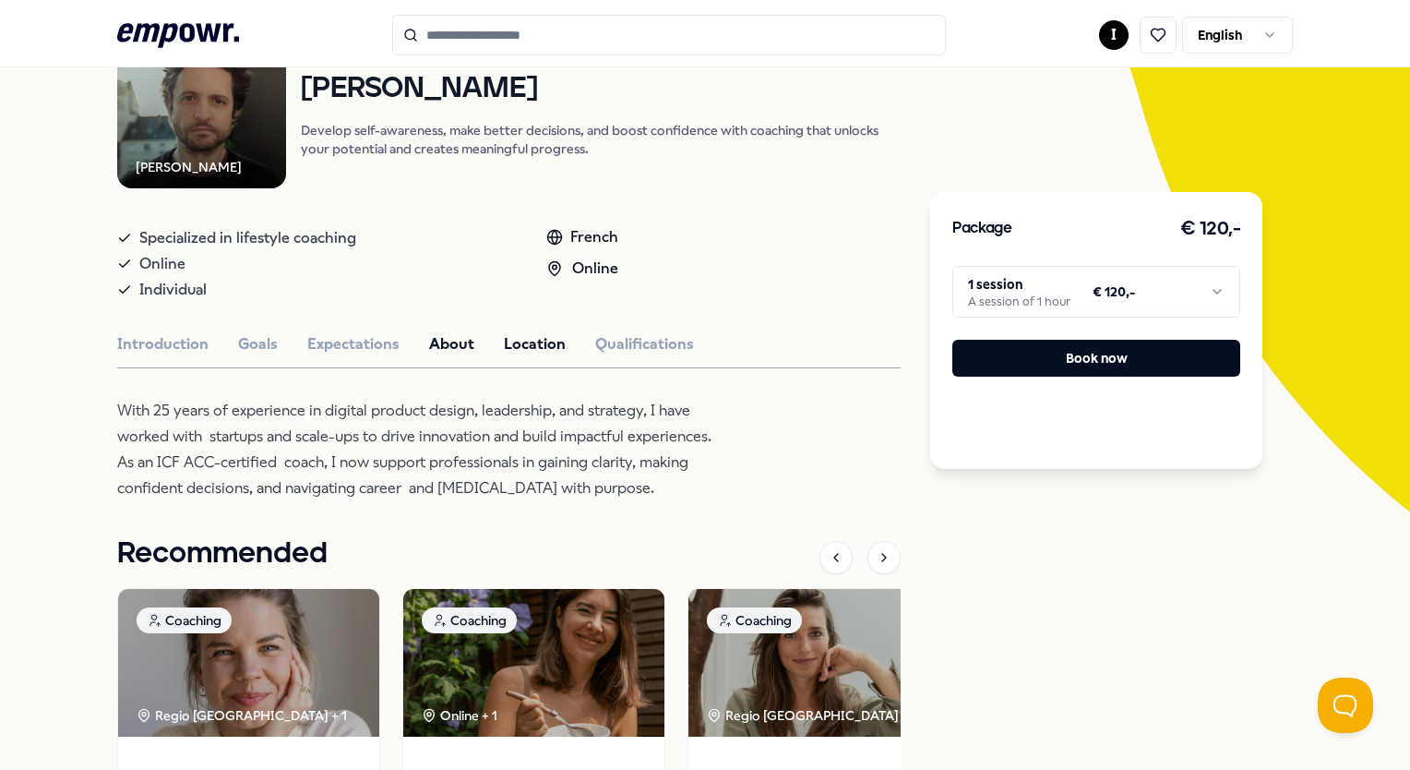
click at [511, 351] on button "Location" at bounding box center [535, 344] width 62 height 24
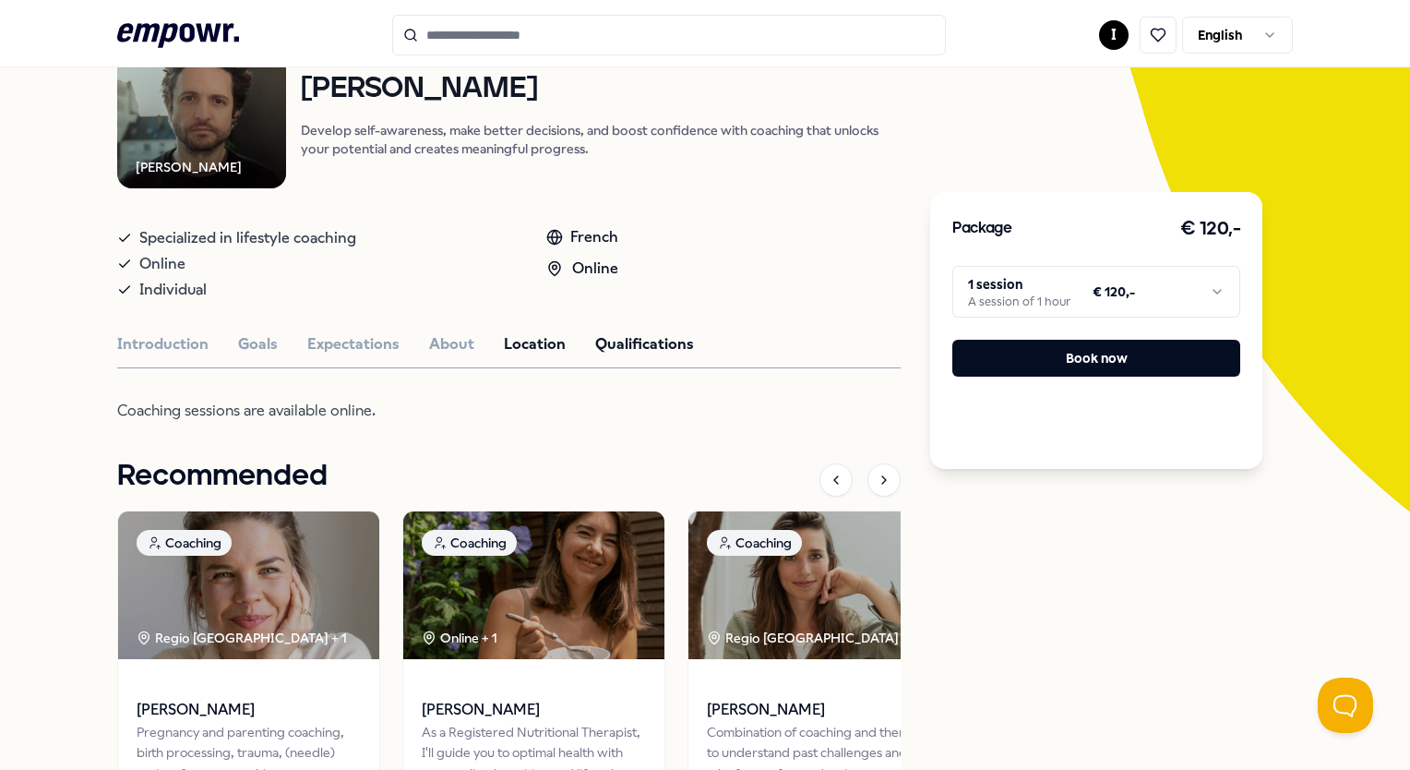
click at [638, 351] on button "Qualifications" at bounding box center [644, 344] width 99 height 24
click at [635, 341] on button "Qualifications" at bounding box center [644, 344] width 99 height 24
click at [141, 334] on button "Introduction" at bounding box center [162, 344] width 91 height 24
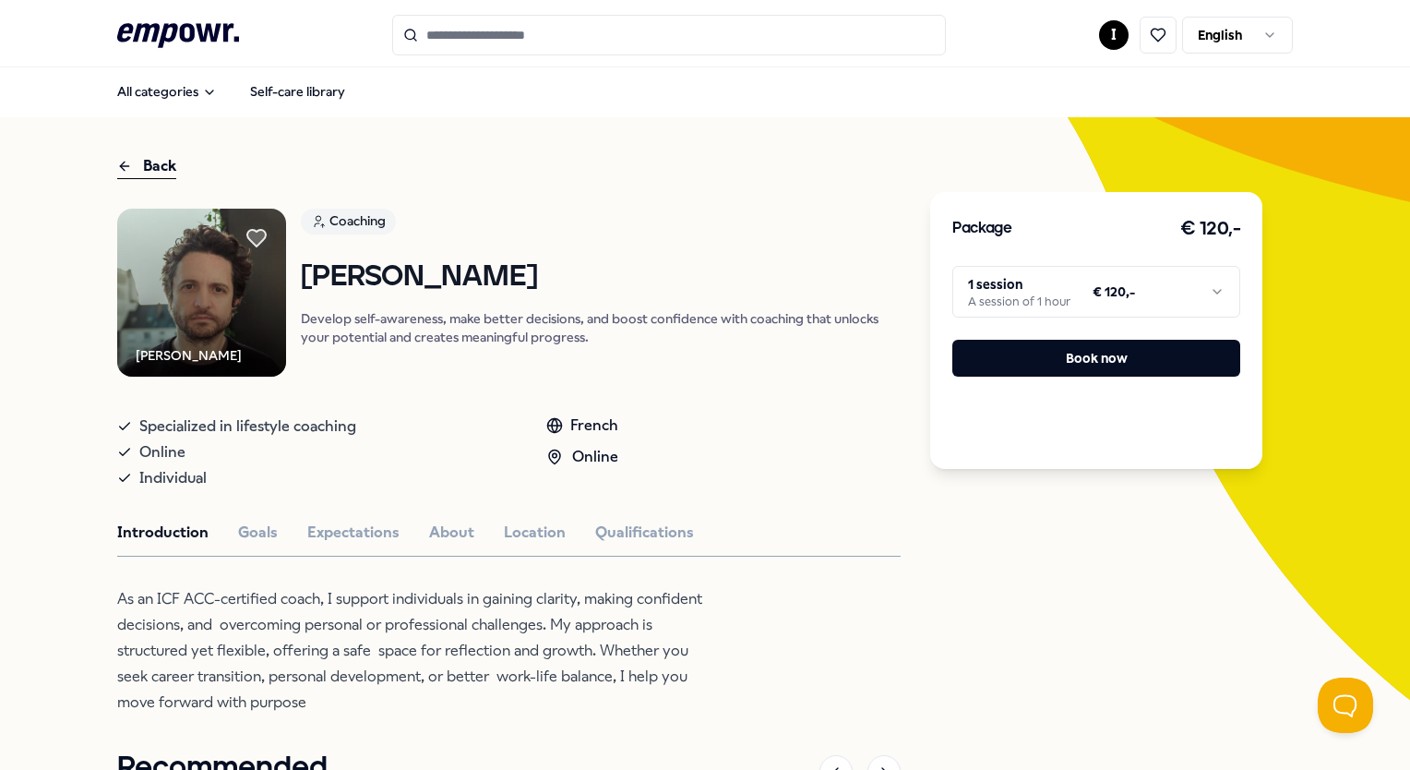
scroll to position [0, 0]
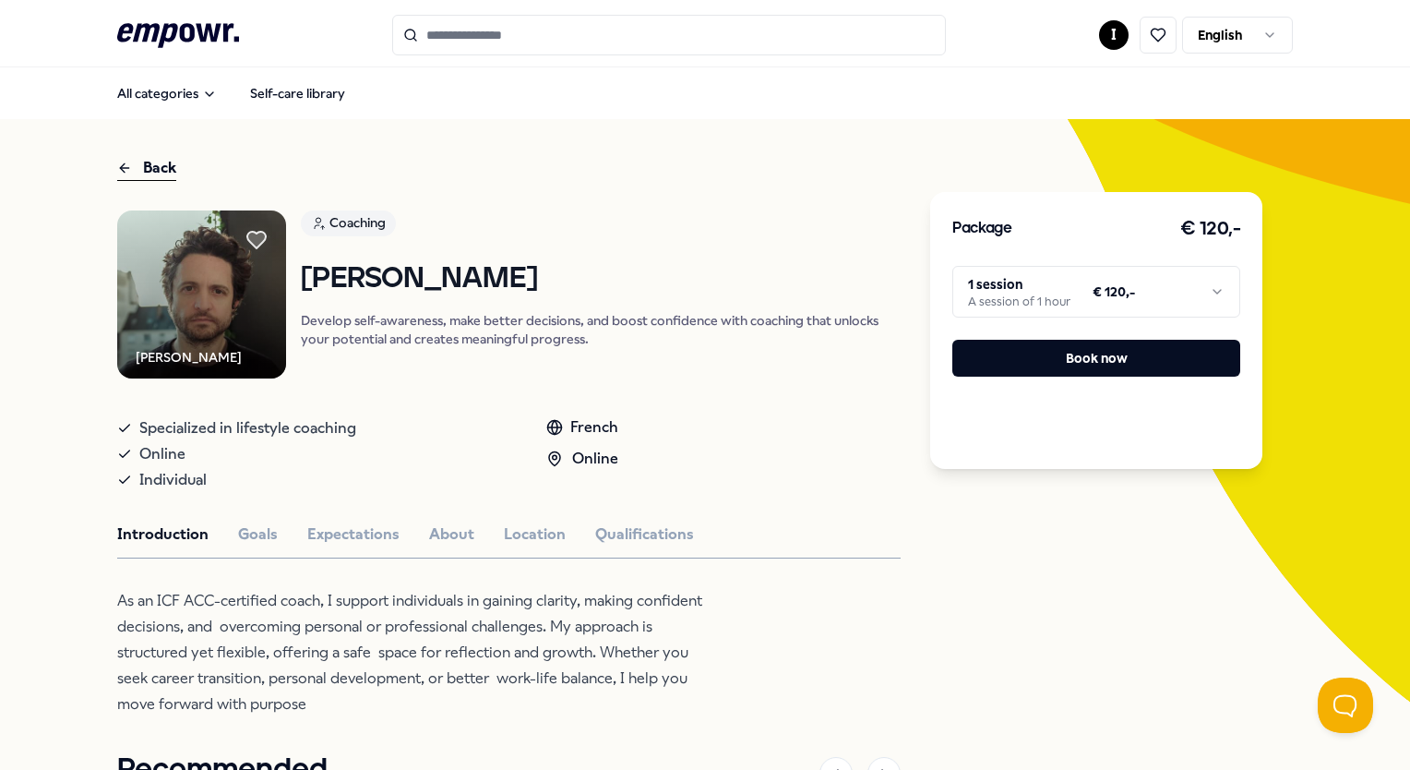
click at [389, 120] on div "Back [PERSON_NAME] Coaching [PERSON_NAME] Develop self-awareness, make better d…" at bounding box center [704, 681] width 1175 height 1124
click at [263, 231] on div at bounding box center [256, 240] width 37 height 37
click at [146, 168] on div "Back" at bounding box center [146, 168] width 59 height 25
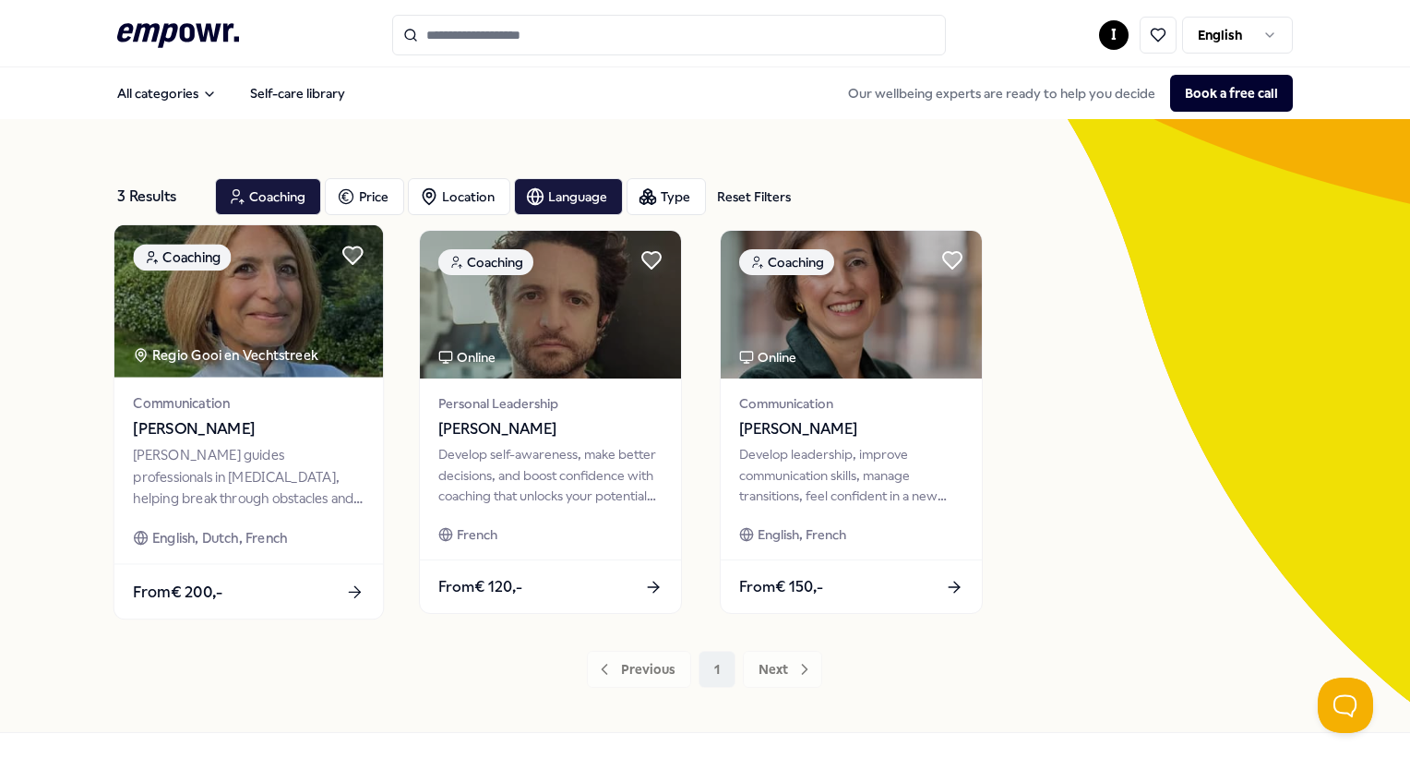
click at [272, 321] on img at bounding box center [248, 301] width 269 height 152
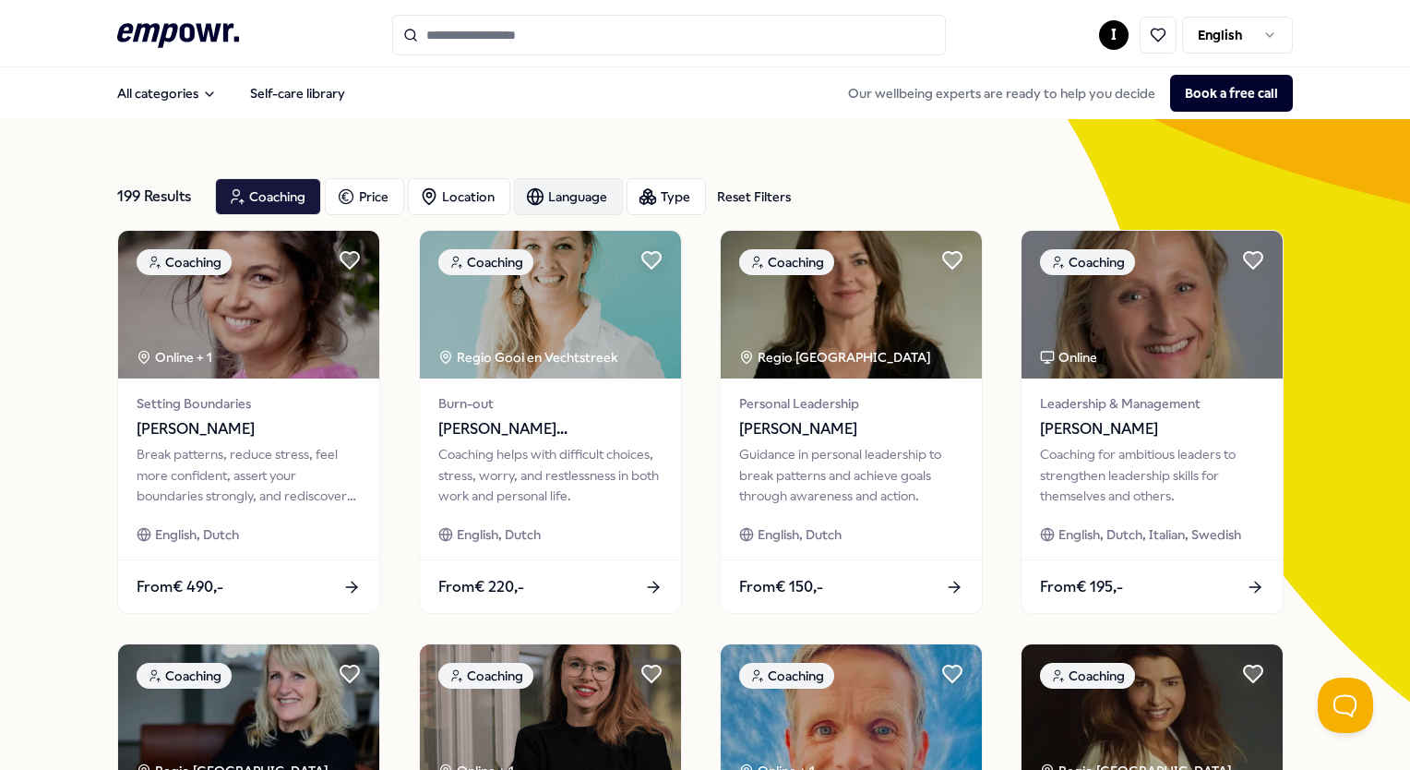
click at [558, 204] on div "Language" at bounding box center [568, 196] width 109 height 37
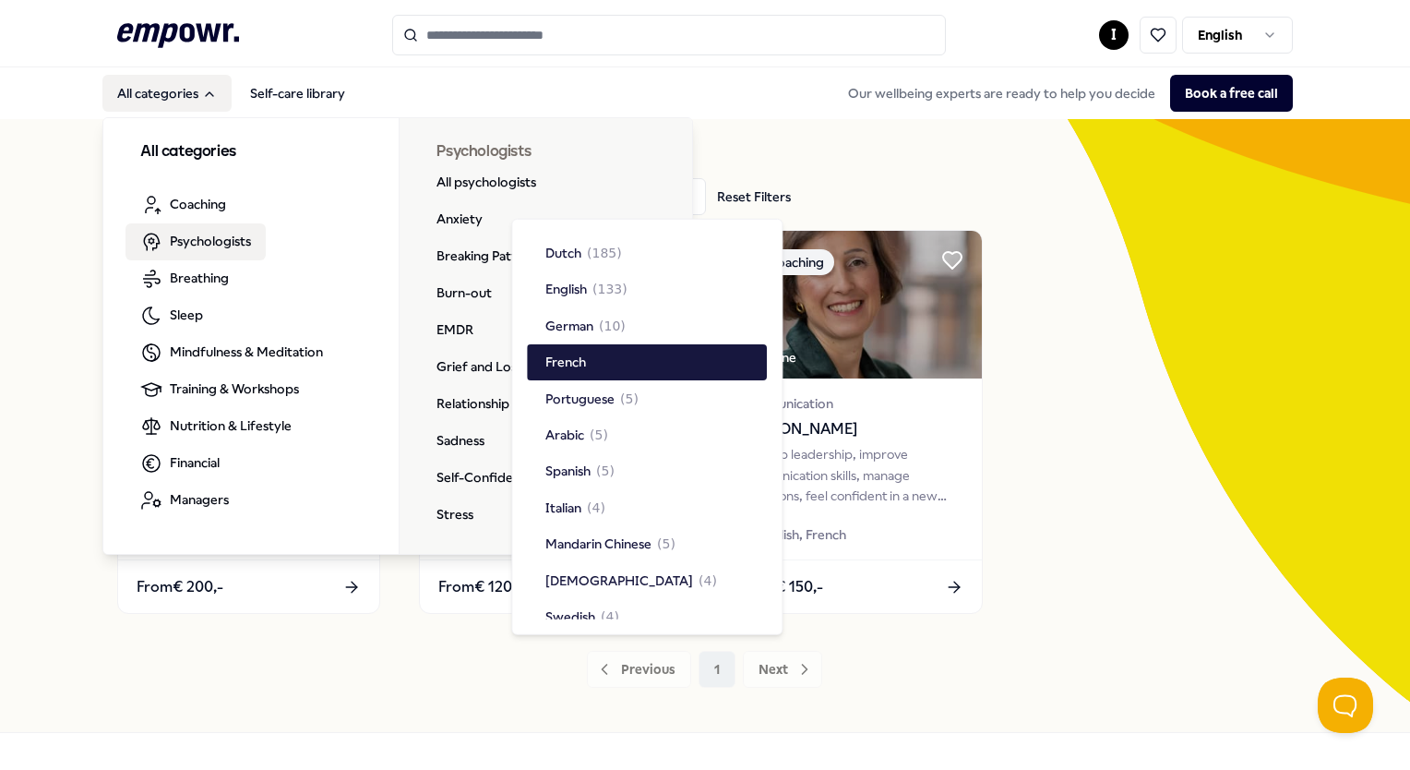
click at [200, 234] on span "Psychologists" at bounding box center [210, 241] width 81 height 20
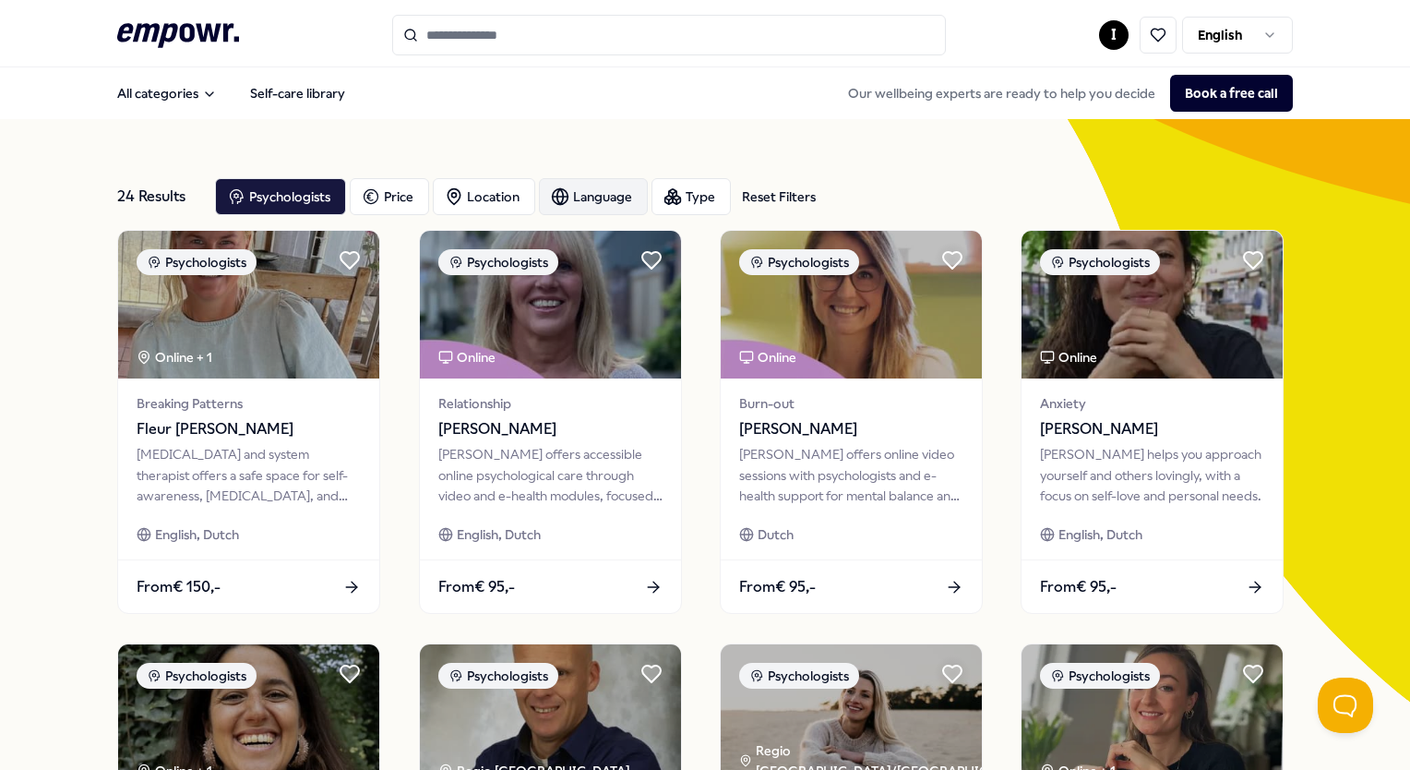
click at [578, 201] on div "Language" at bounding box center [593, 196] width 109 height 37
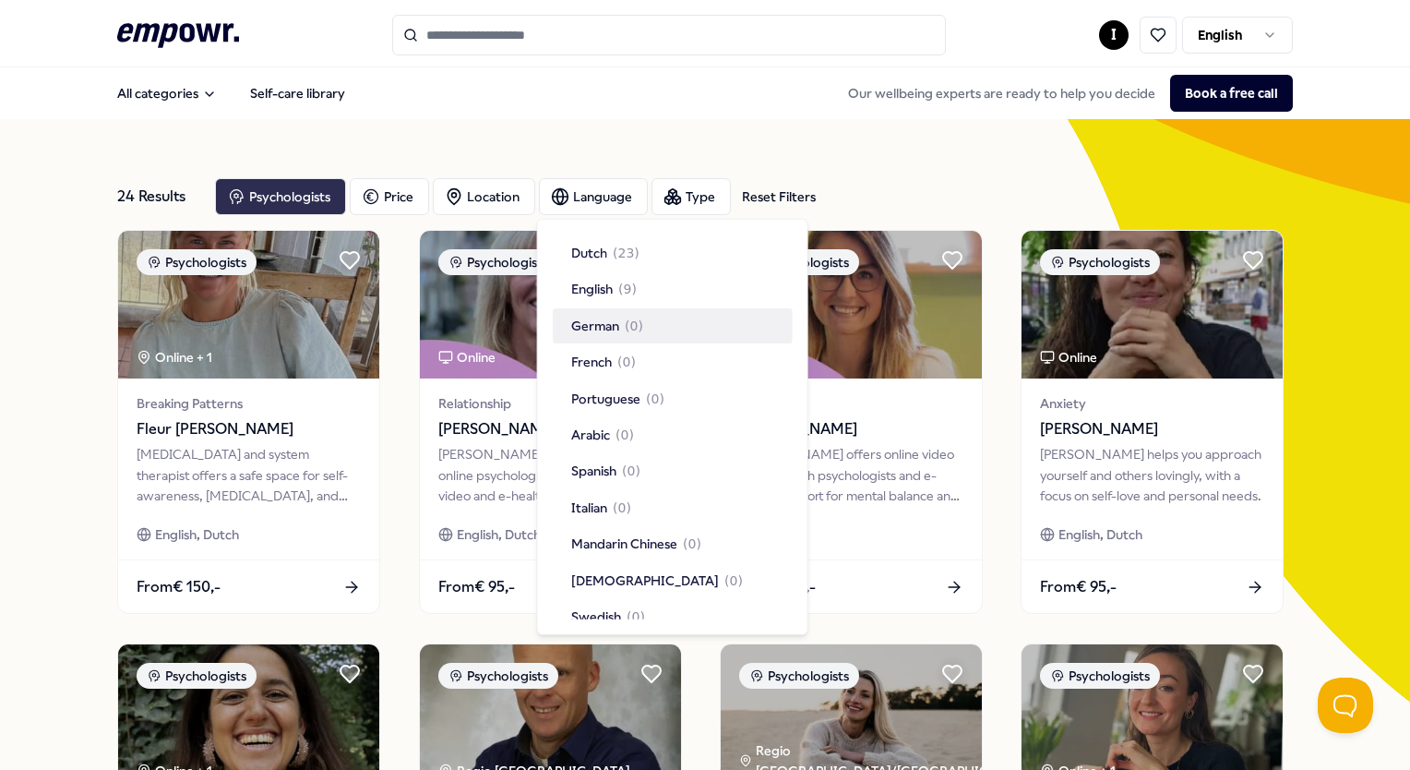
click at [289, 198] on div "Psychologists" at bounding box center [280, 196] width 131 height 37
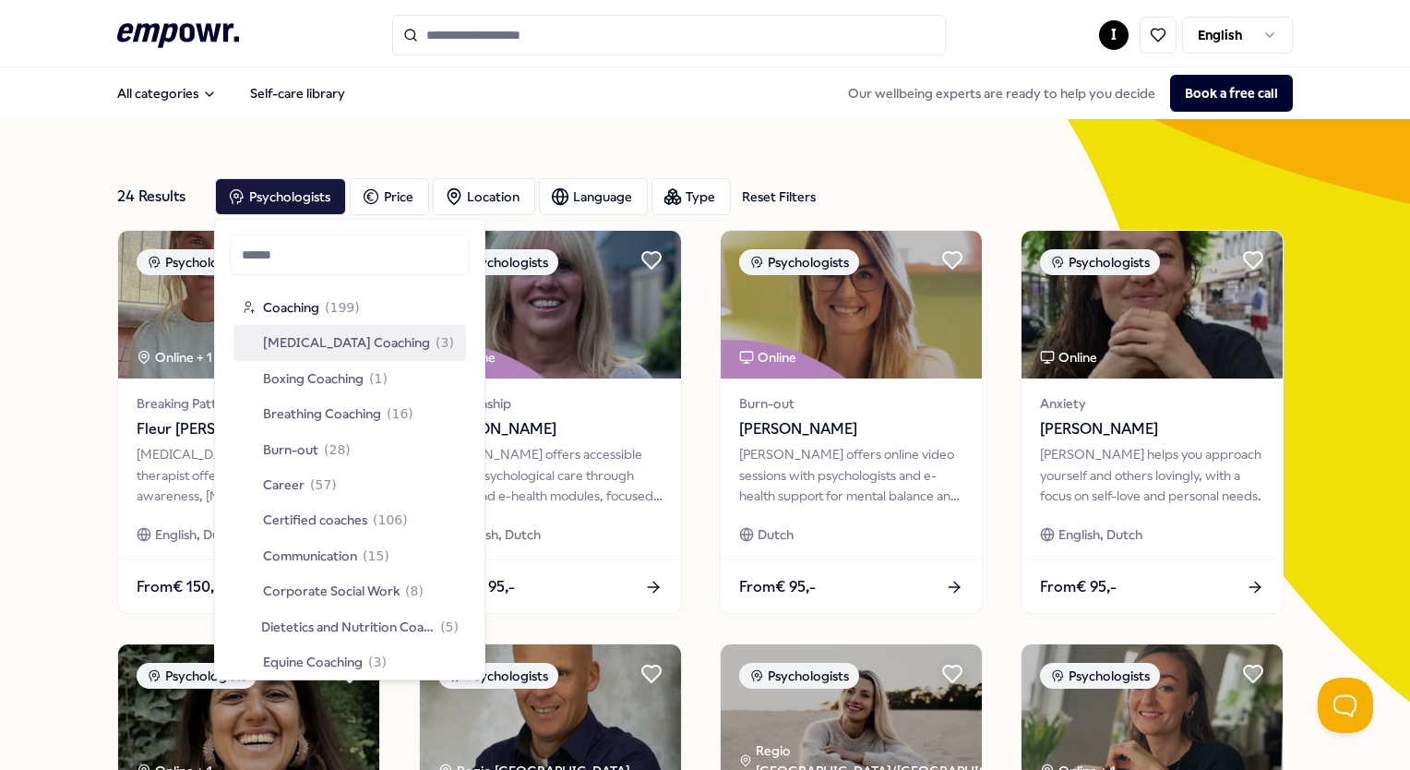
click at [285, 338] on span "[MEDICAL_DATA] Coaching" at bounding box center [346, 342] width 167 height 20
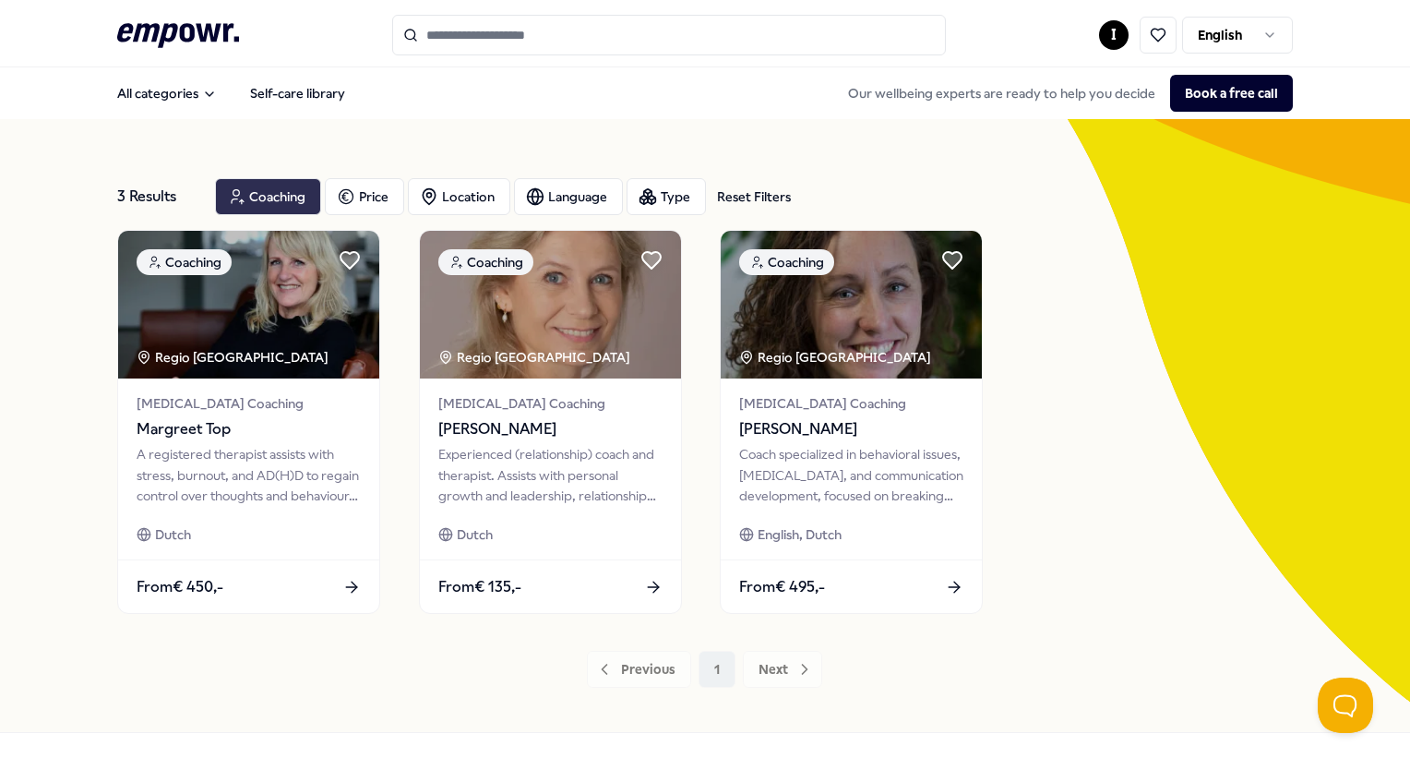
click at [278, 192] on div "Coaching" at bounding box center [268, 196] width 106 height 37
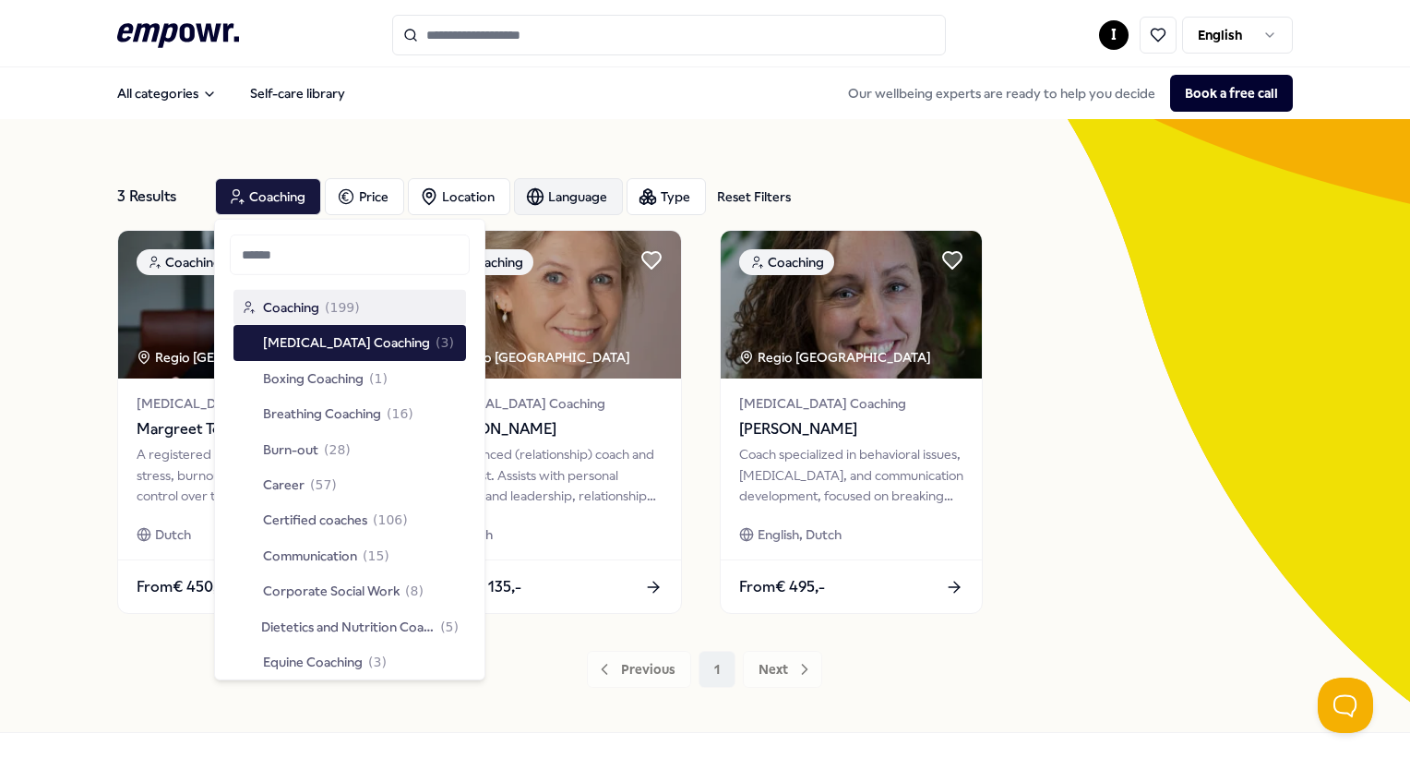
click at [593, 190] on div "Language" at bounding box center [568, 196] width 109 height 37
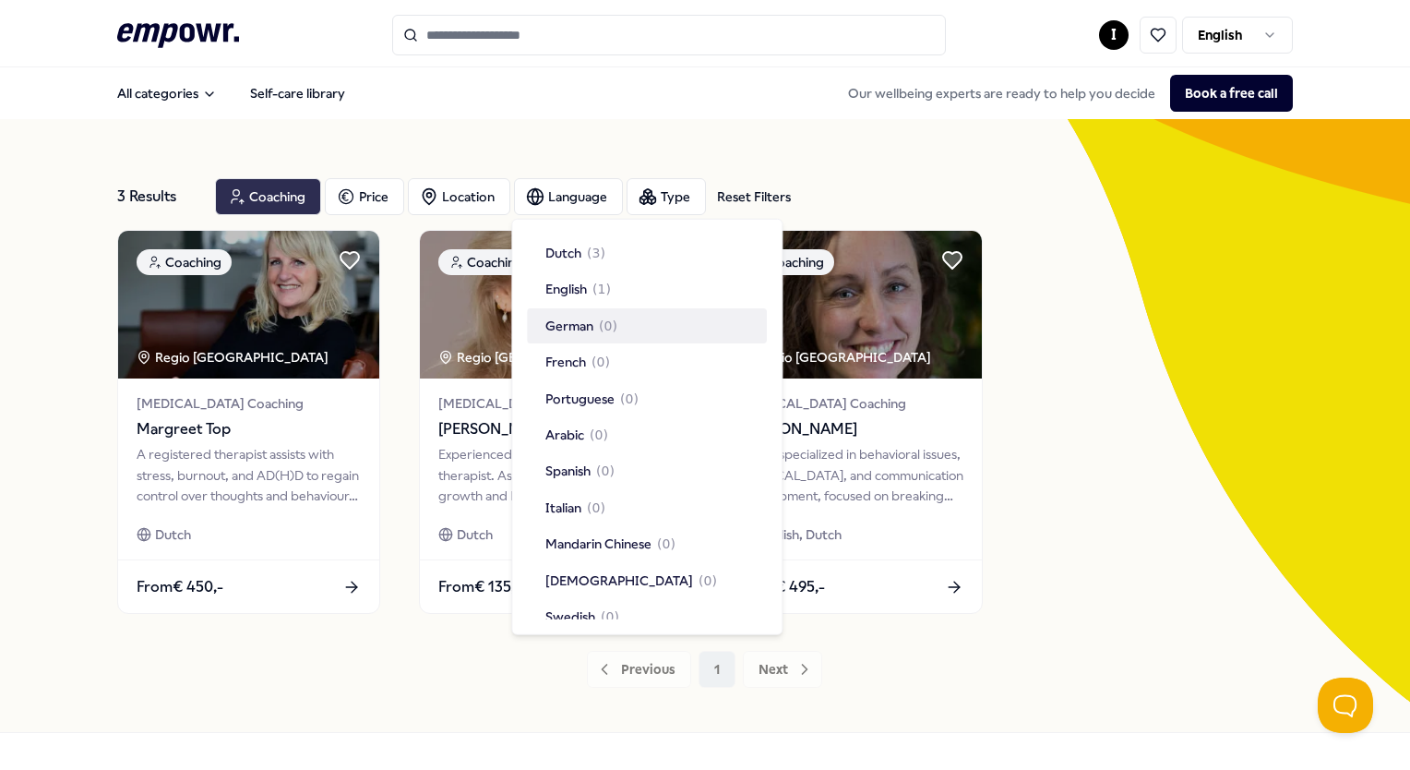
click at [269, 202] on div "Coaching" at bounding box center [268, 196] width 106 height 37
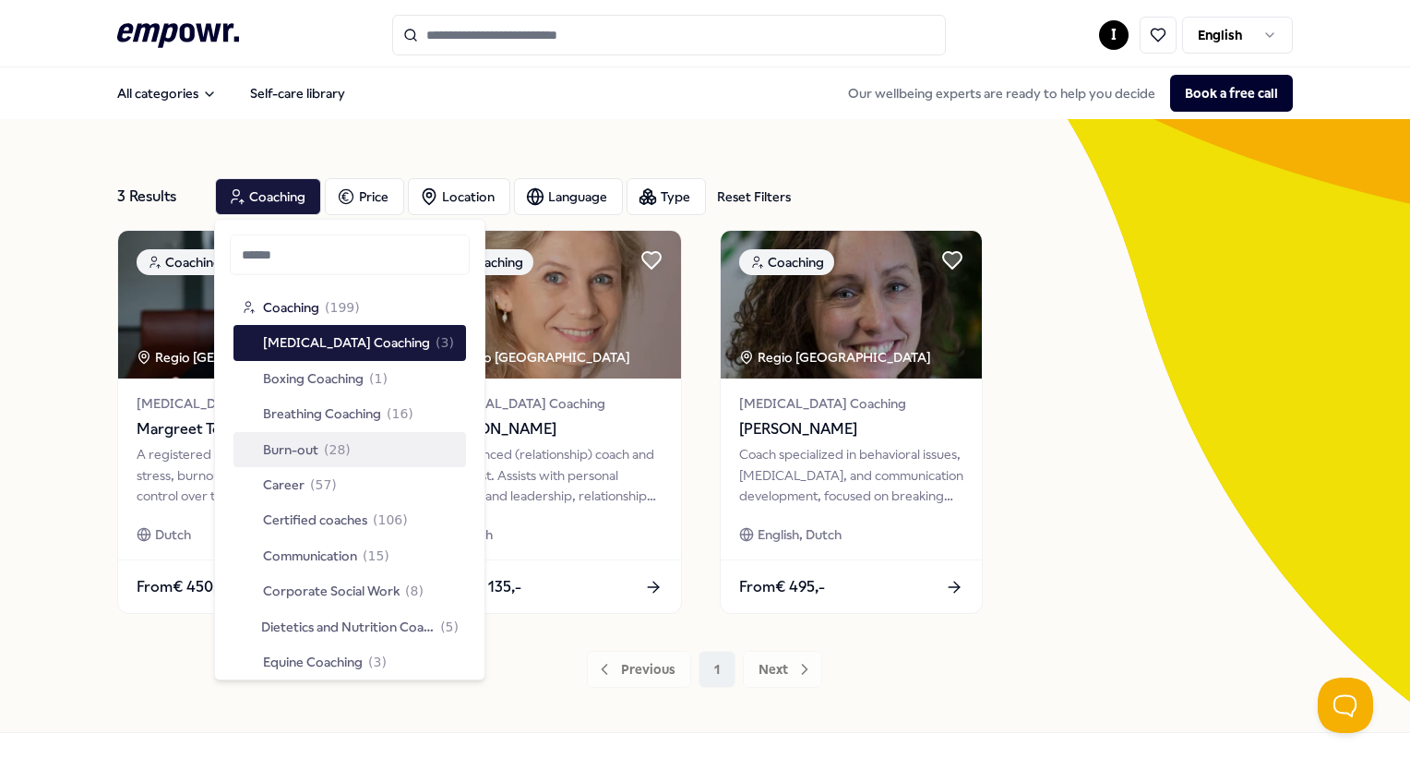
click at [316, 447] on span "Burn-out" at bounding box center [290, 448] width 55 height 20
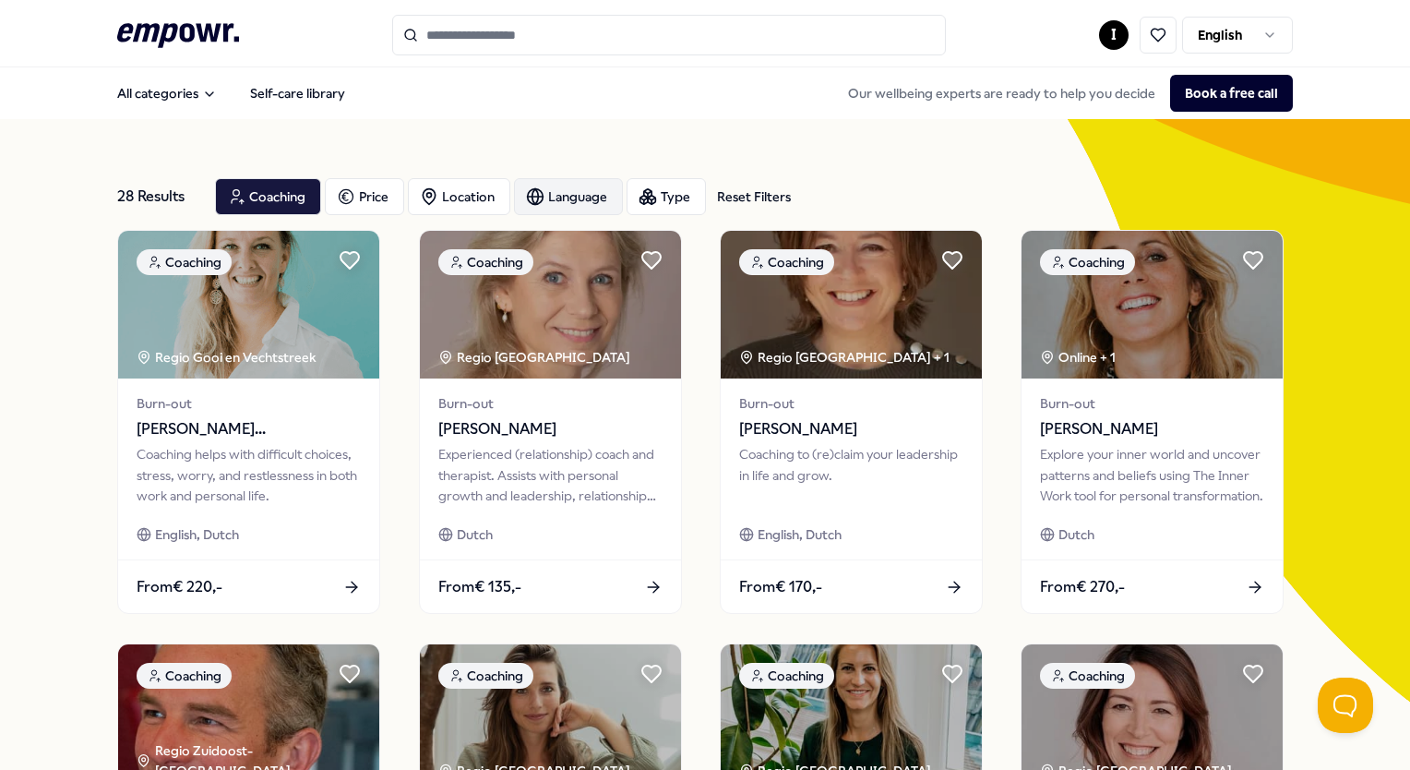
click at [570, 196] on div "Language" at bounding box center [568, 196] width 109 height 37
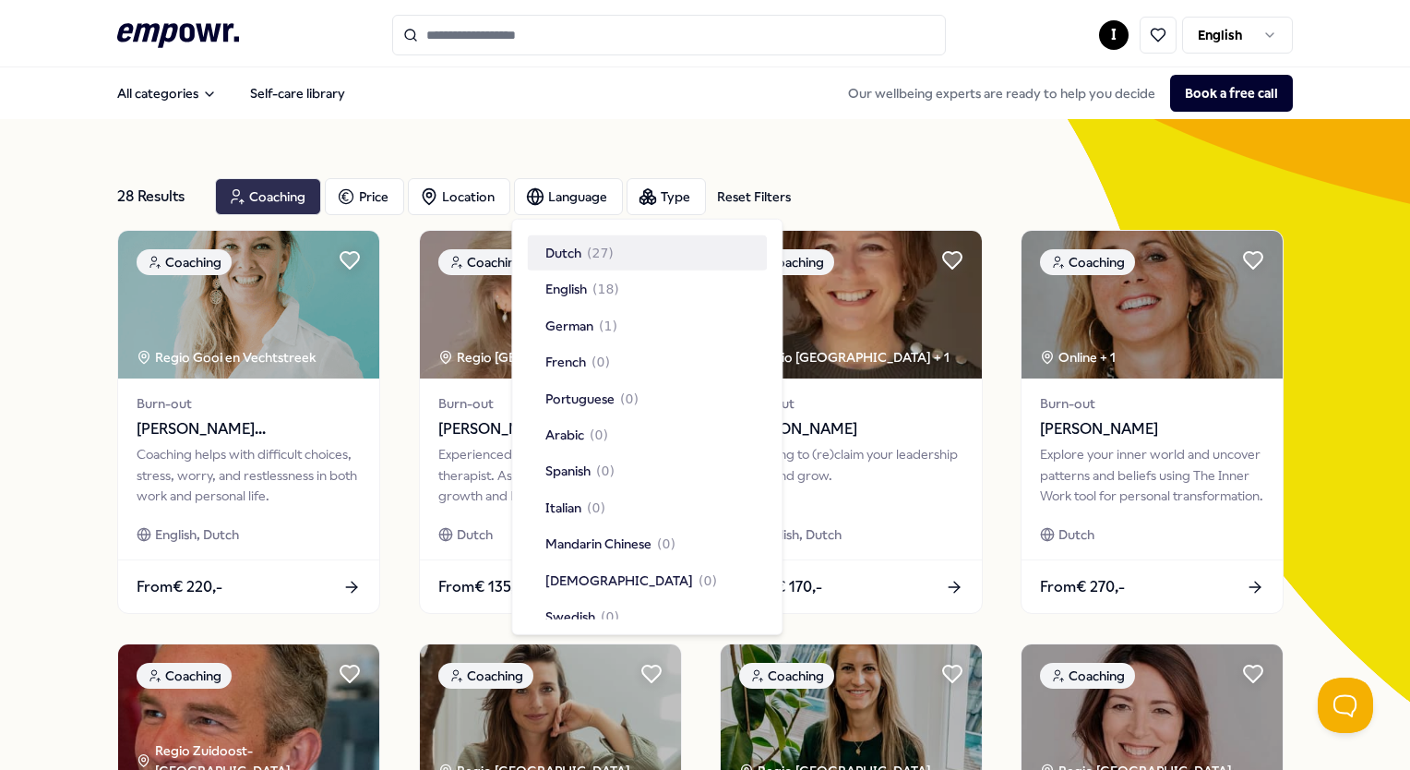
click at [304, 190] on div "Coaching" at bounding box center [268, 196] width 106 height 37
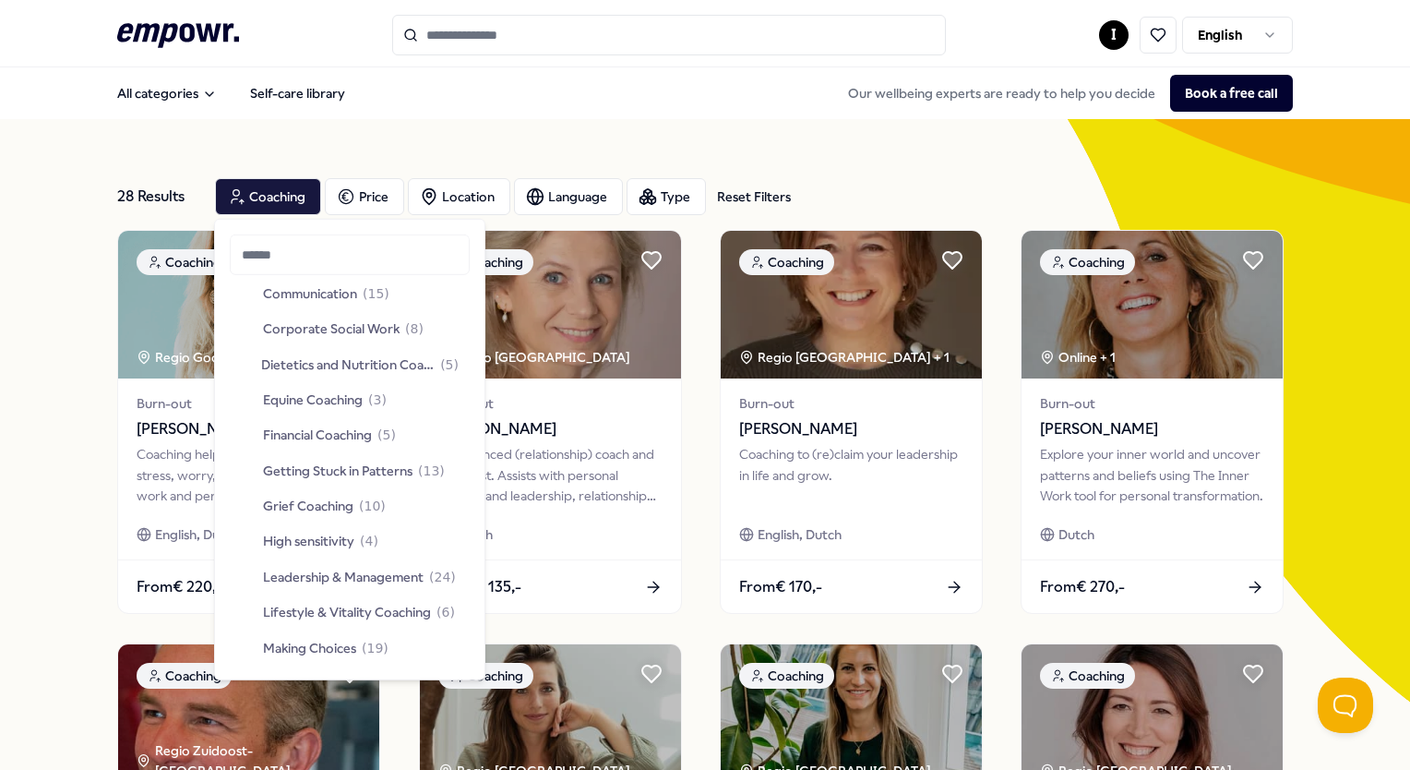
scroll to position [369, 0]
click at [358, 481] on div "Leadership & Management ( 24 )" at bounding box center [350, 469] width 233 height 35
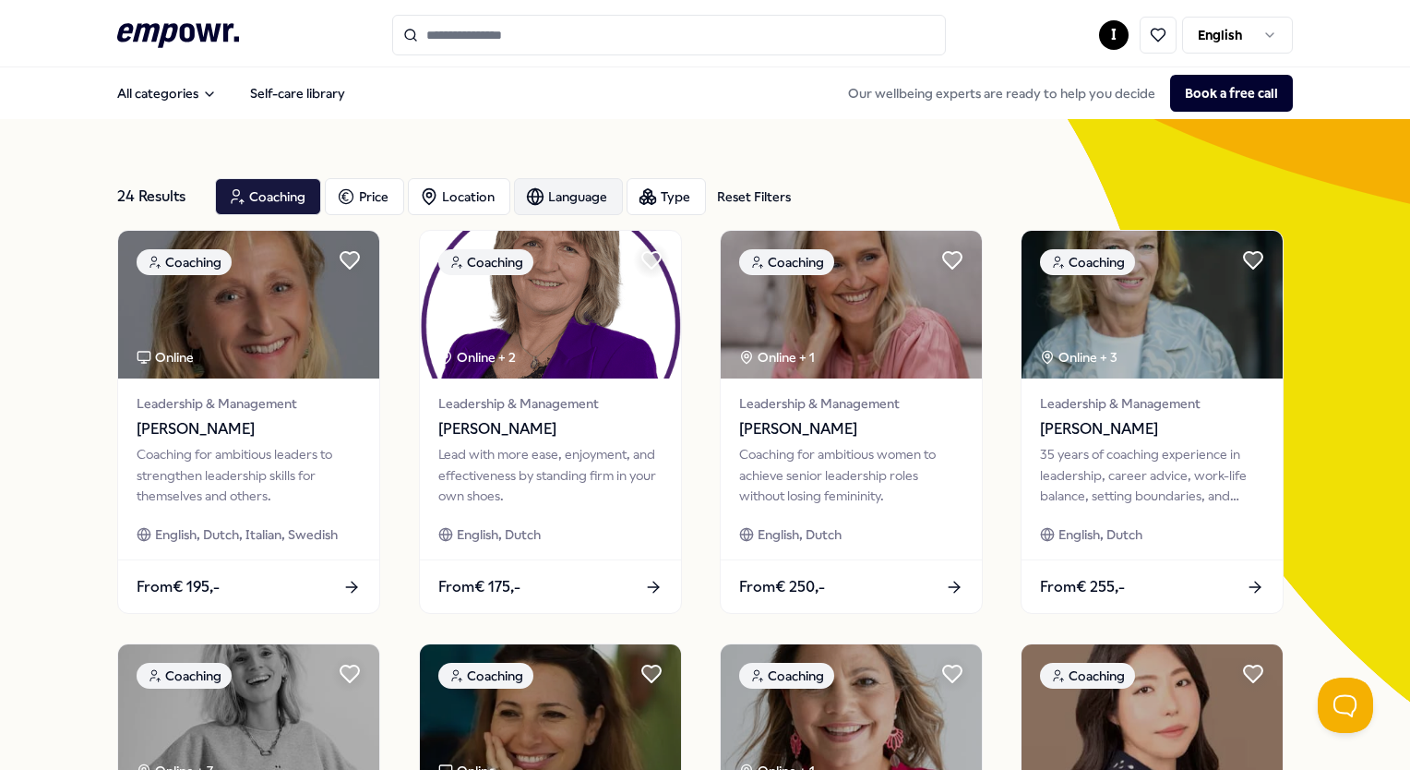
click at [575, 194] on div "Language" at bounding box center [568, 196] width 109 height 37
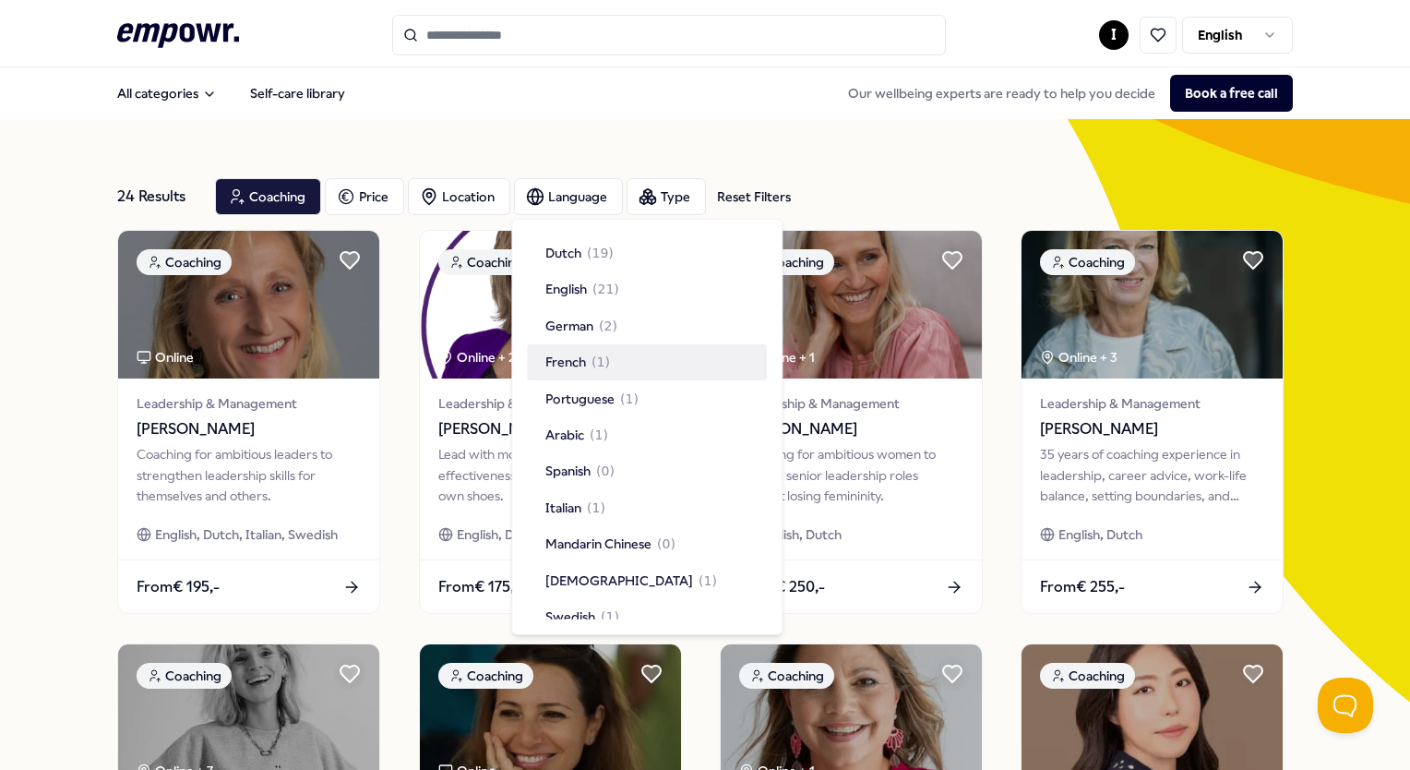
click at [585, 359] on span "French" at bounding box center [565, 362] width 41 height 20
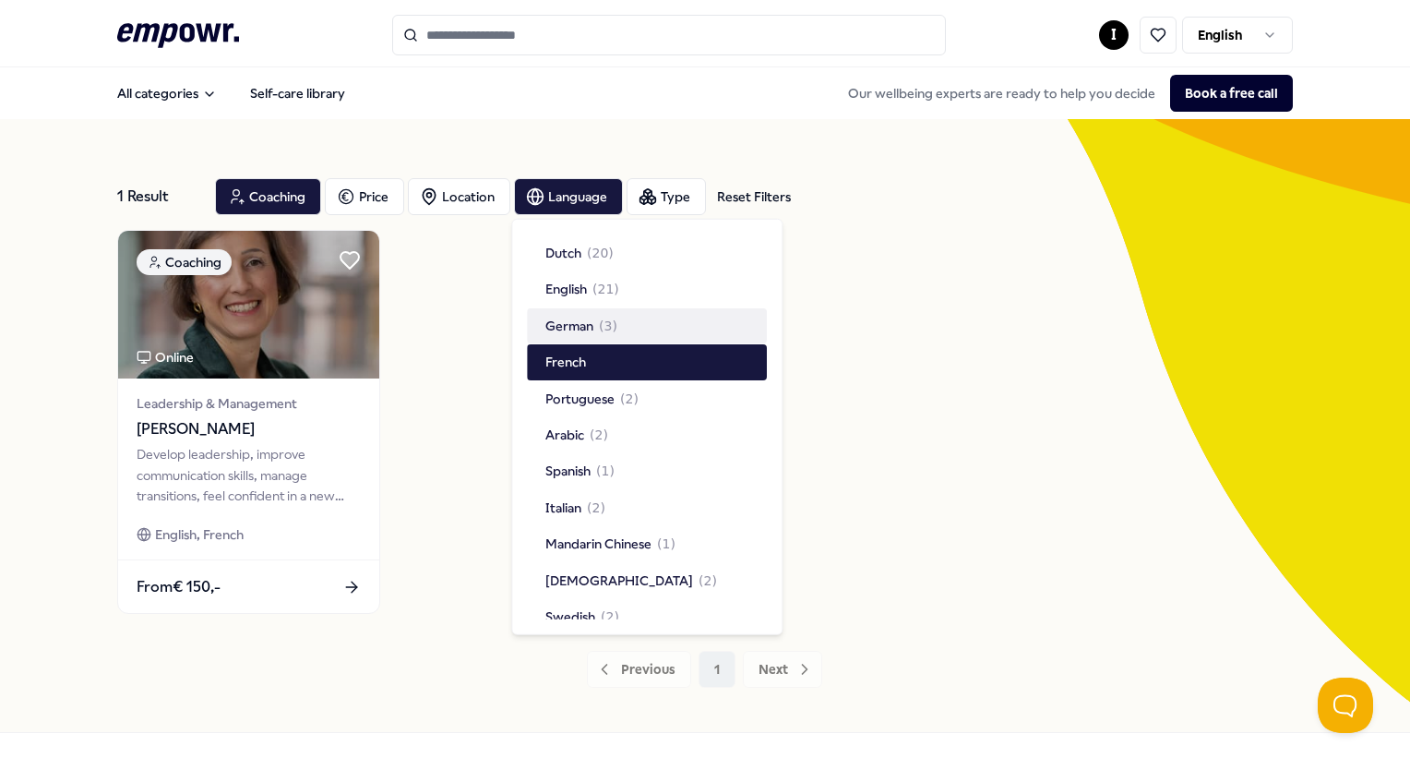
click at [419, 368] on div "Coaching Online Leadership & Management [PERSON_NAME] leadership, improve commu…" at bounding box center [704, 422] width 1175 height 384
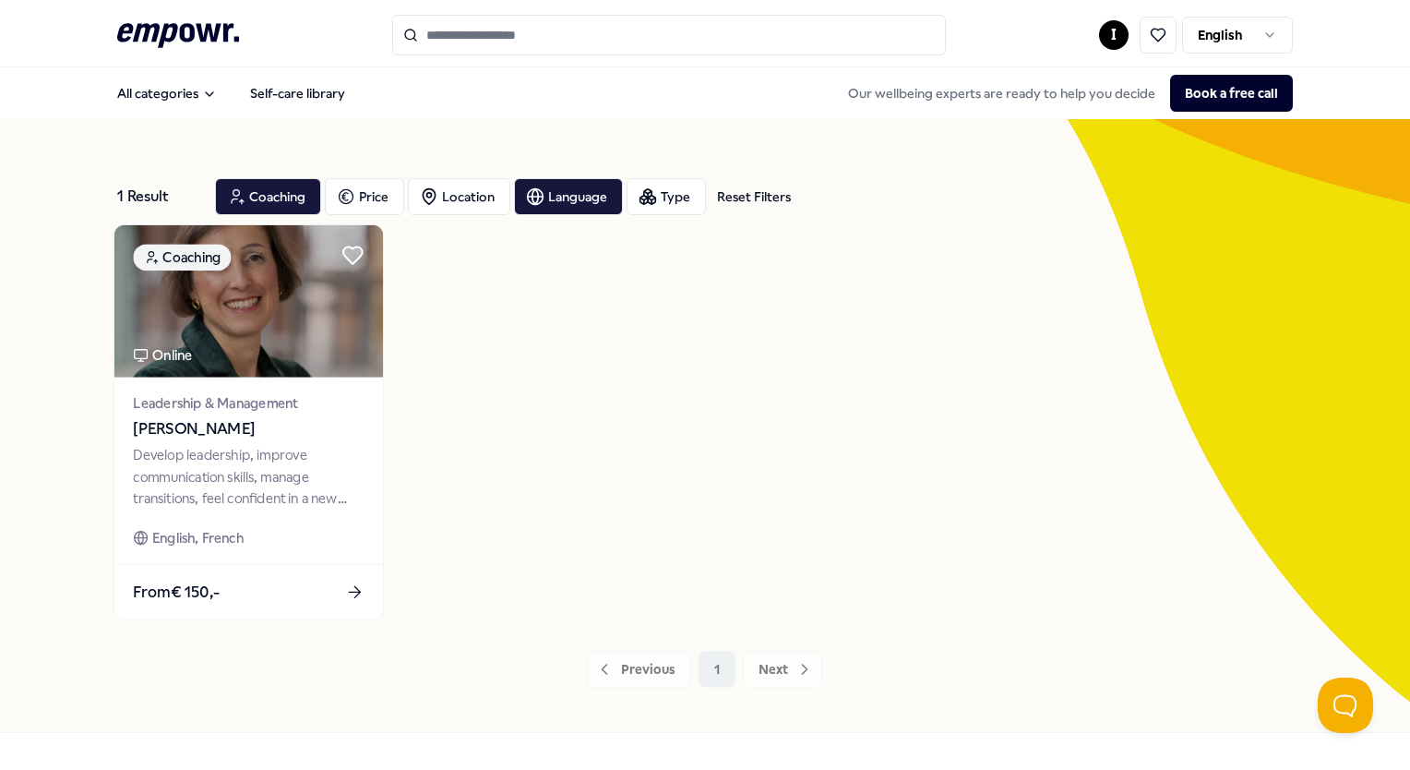
click at [280, 316] on img at bounding box center [248, 301] width 269 height 152
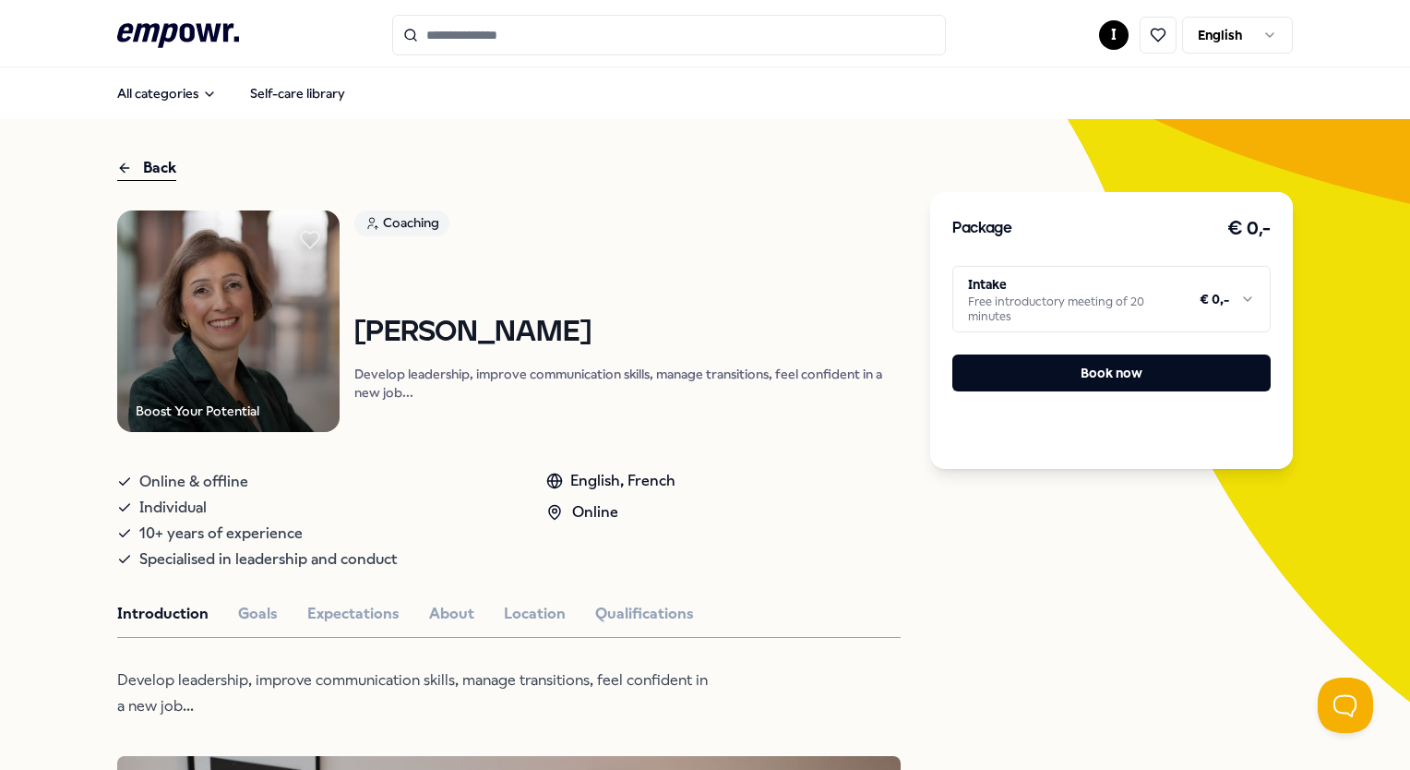
click at [884, 526] on div "Online & offline Individual 10+ years of experience Specialised in leadership a…" at bounding box center [509, 516] width 784 height 111
paste input "*******"
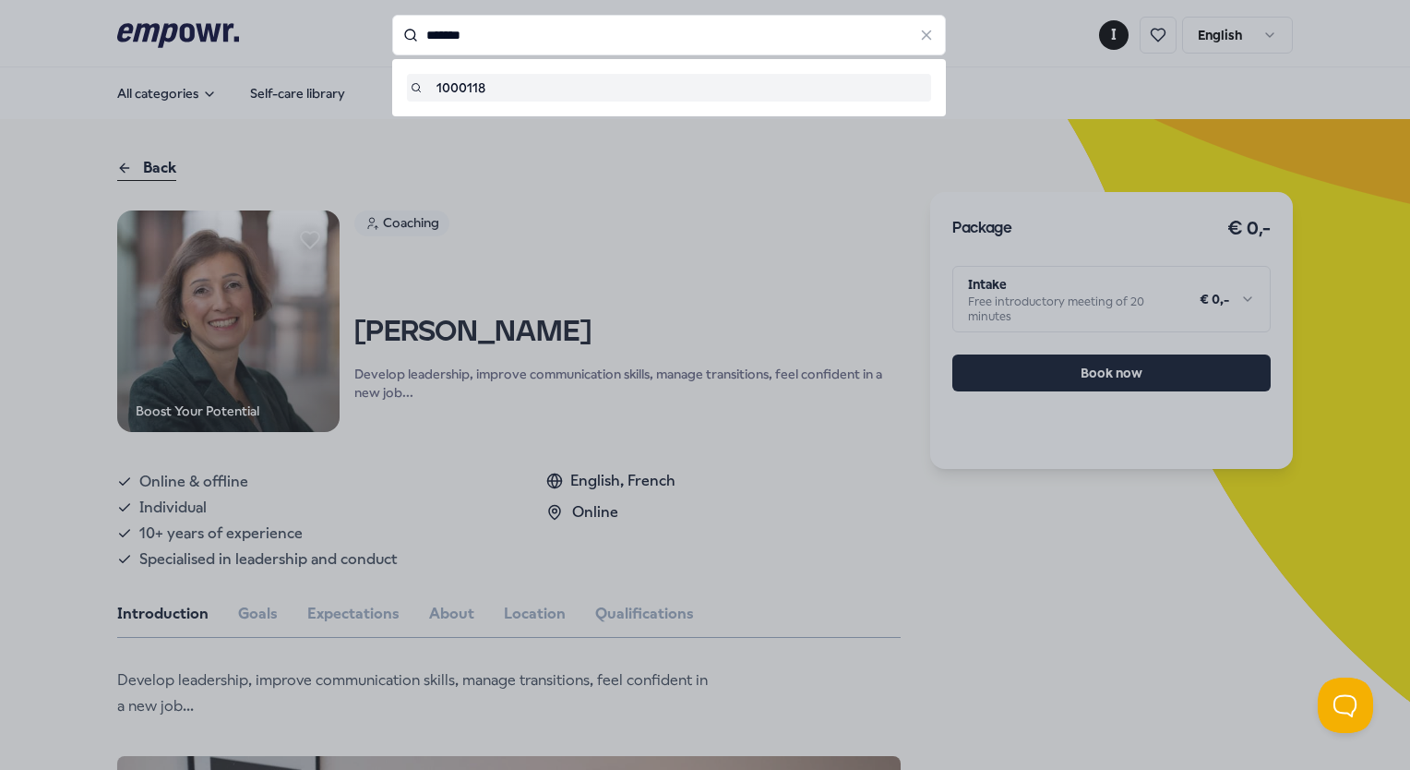
type input "*******"
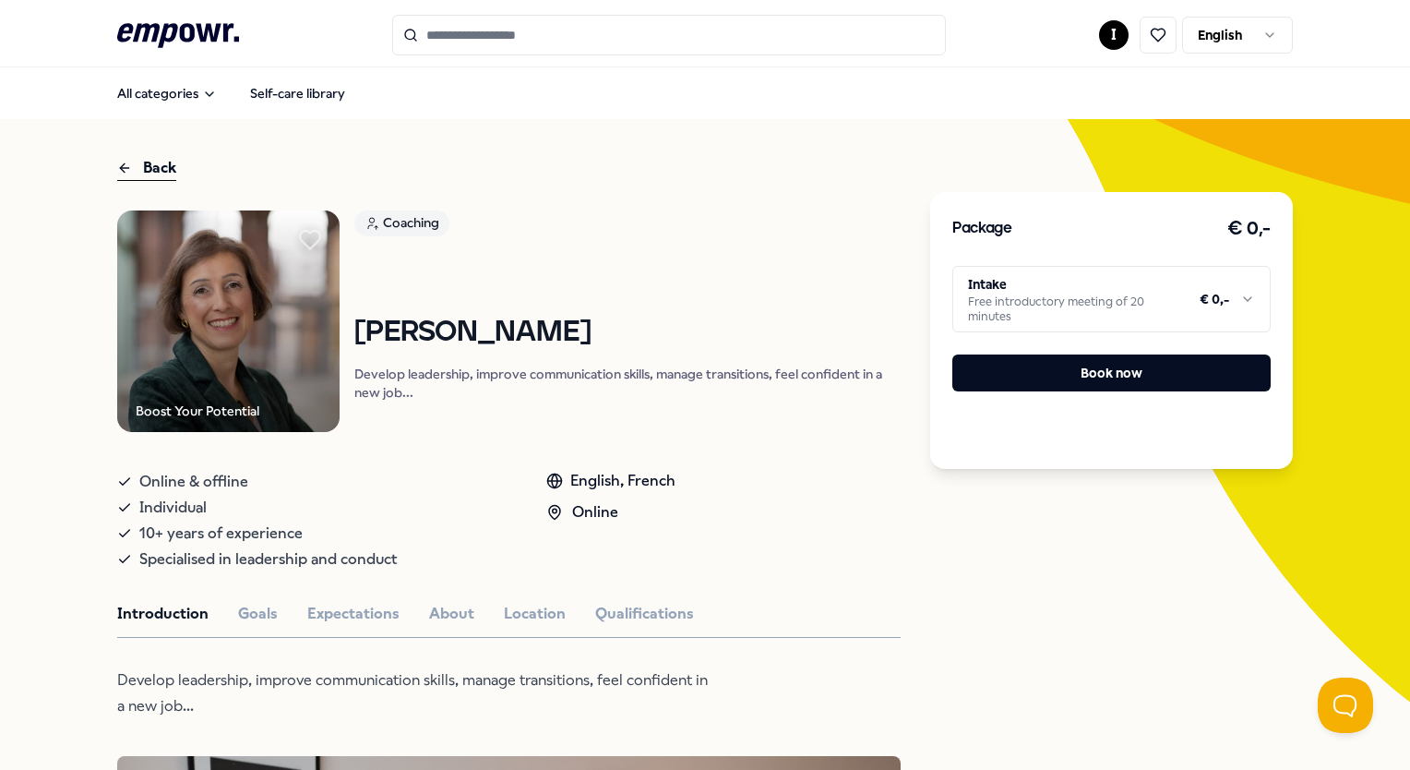
click at [308, 237] on icon at bounding box center [310, 240] width 20 height 18
click at [187, 95] on button "All categories" at bounding box center [166, 93] width 129 height 37
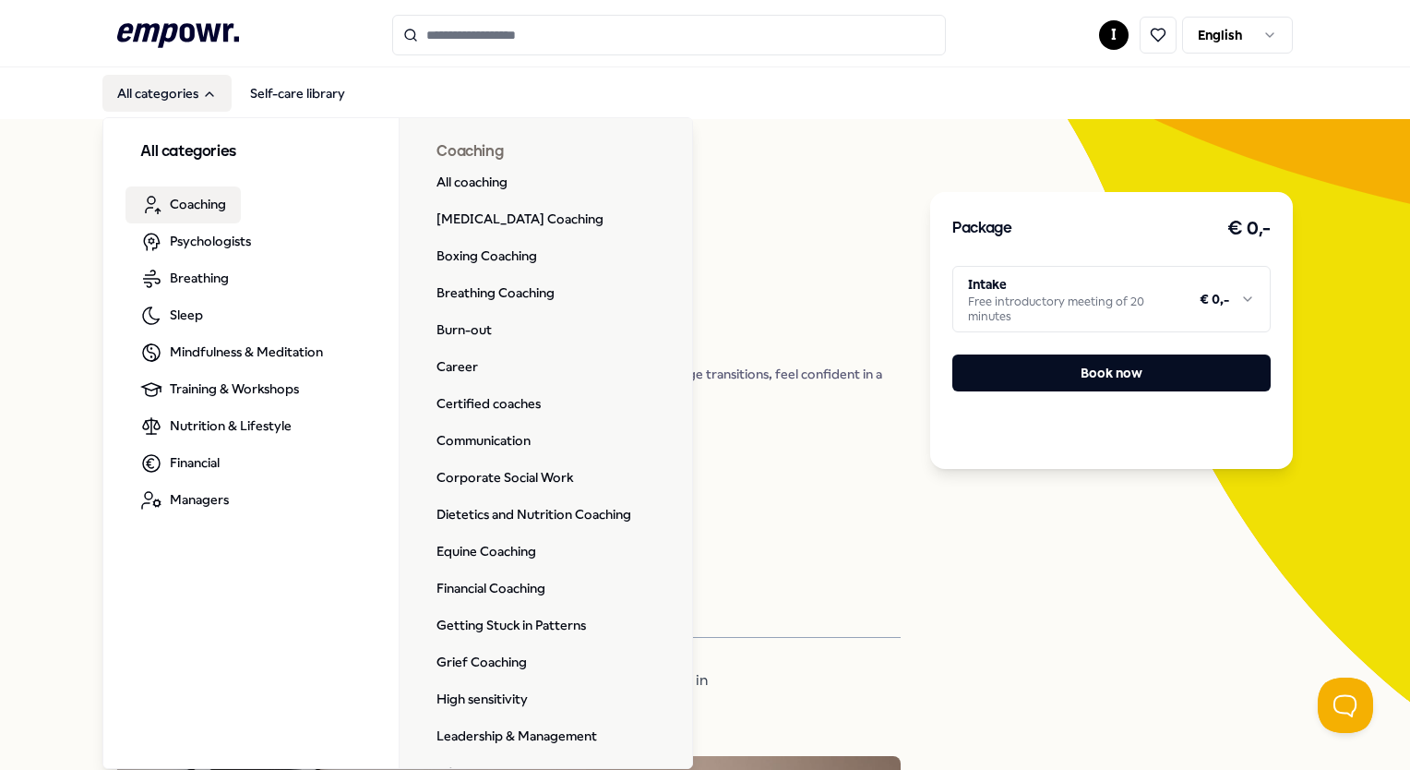
click at [179, 85] on button "All categories" at bounding box center [166, 93] width 129 height 37
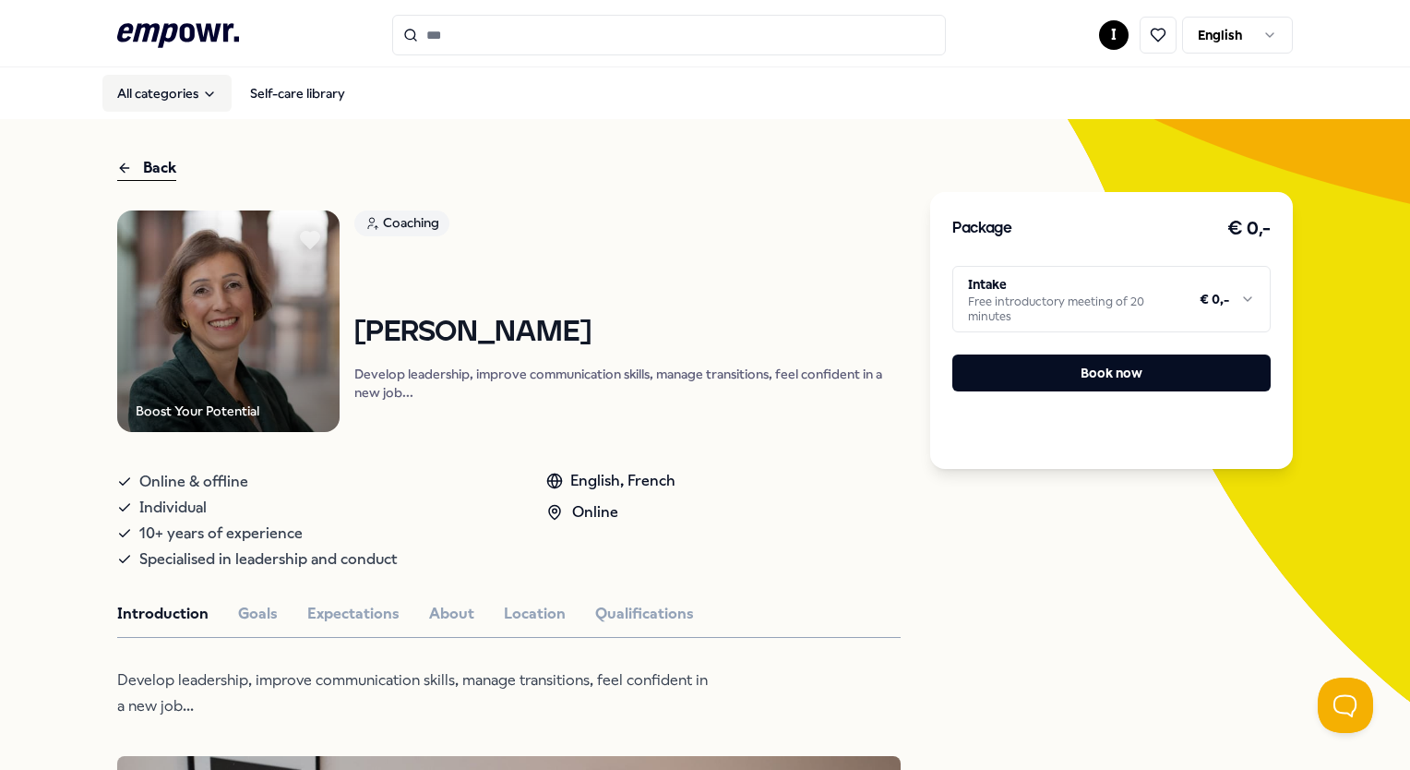
click at [179, 85] on button "All categories" at bounding box center [166, 93] width 129 height 37
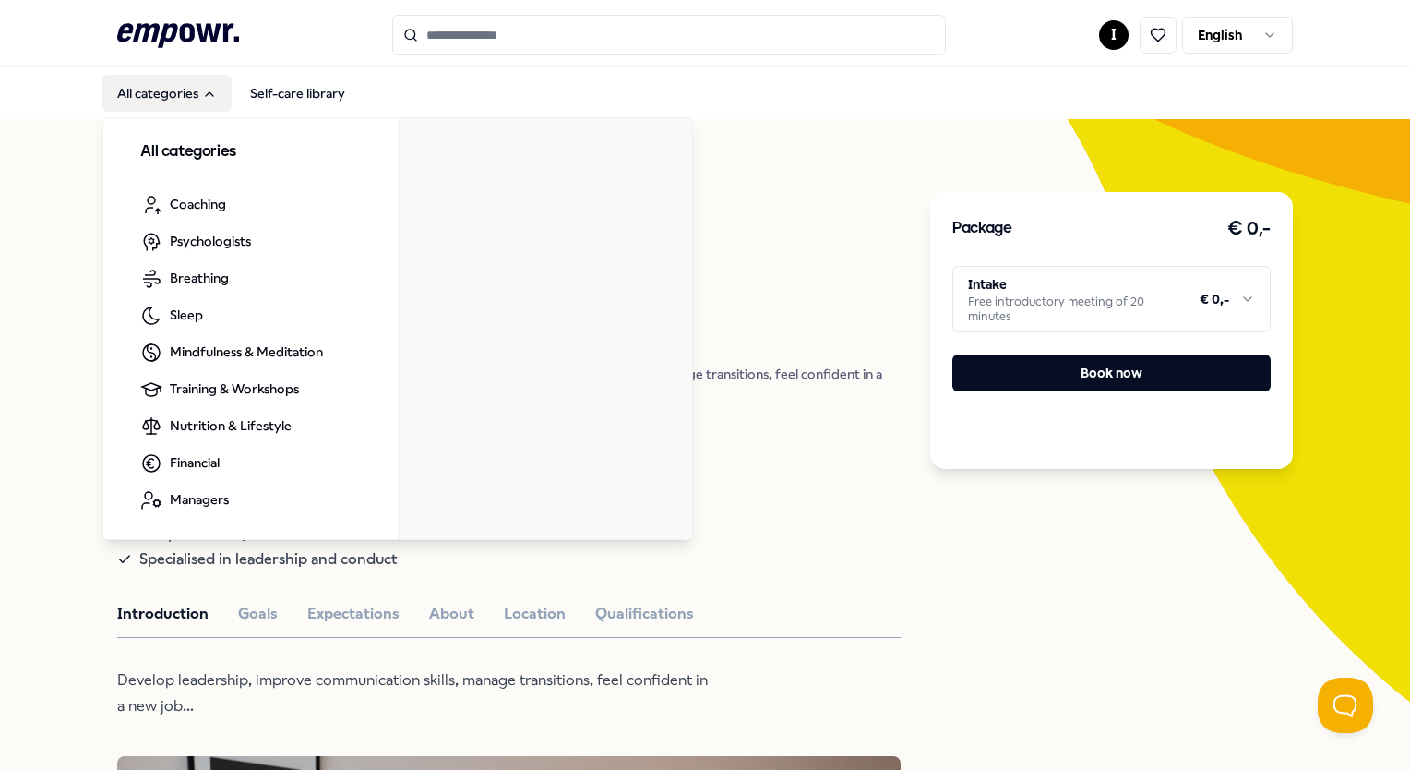
click at [179, 85] on button "All categories" at bounding box center [166, 93] width 129 height 37
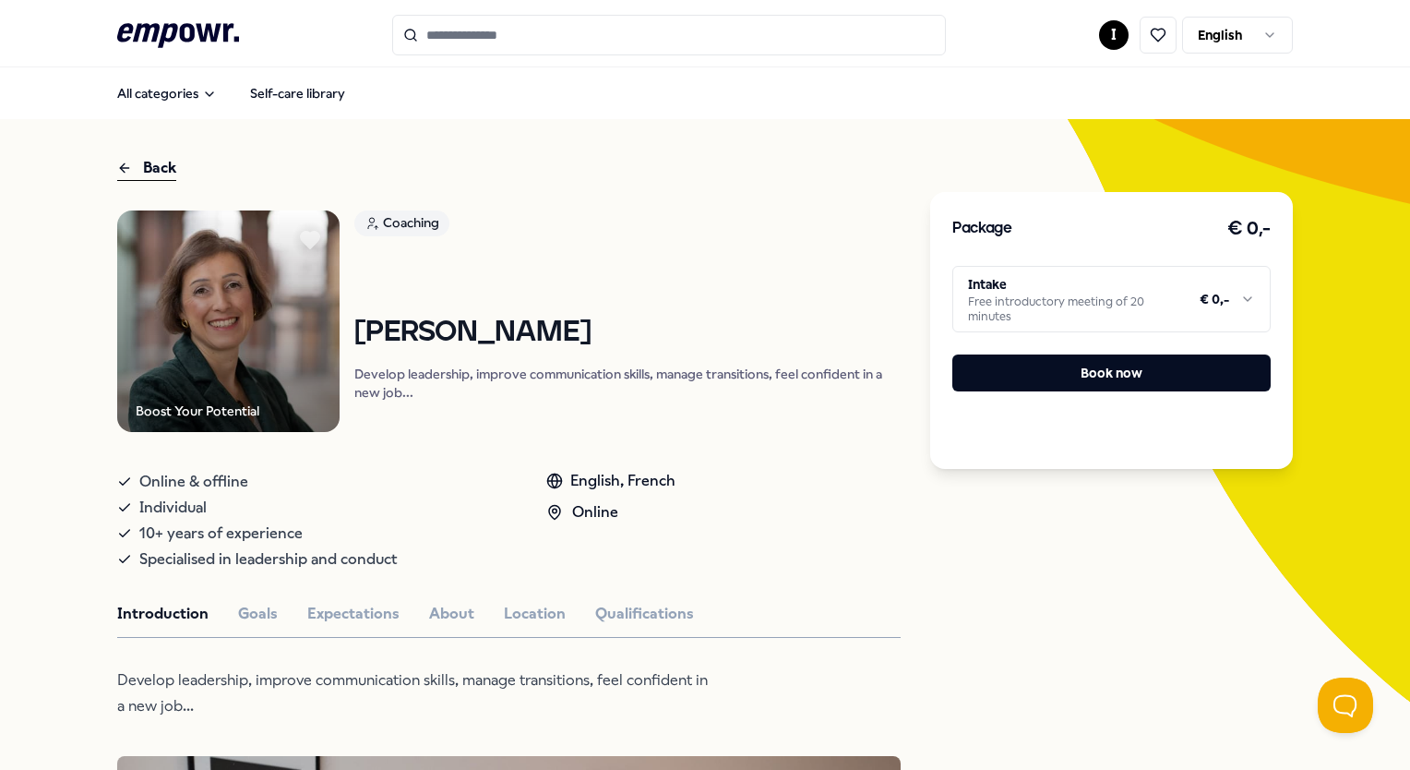
click at [137, 174] on div "Back" at bounding box center [146, 168] width 59 height 25
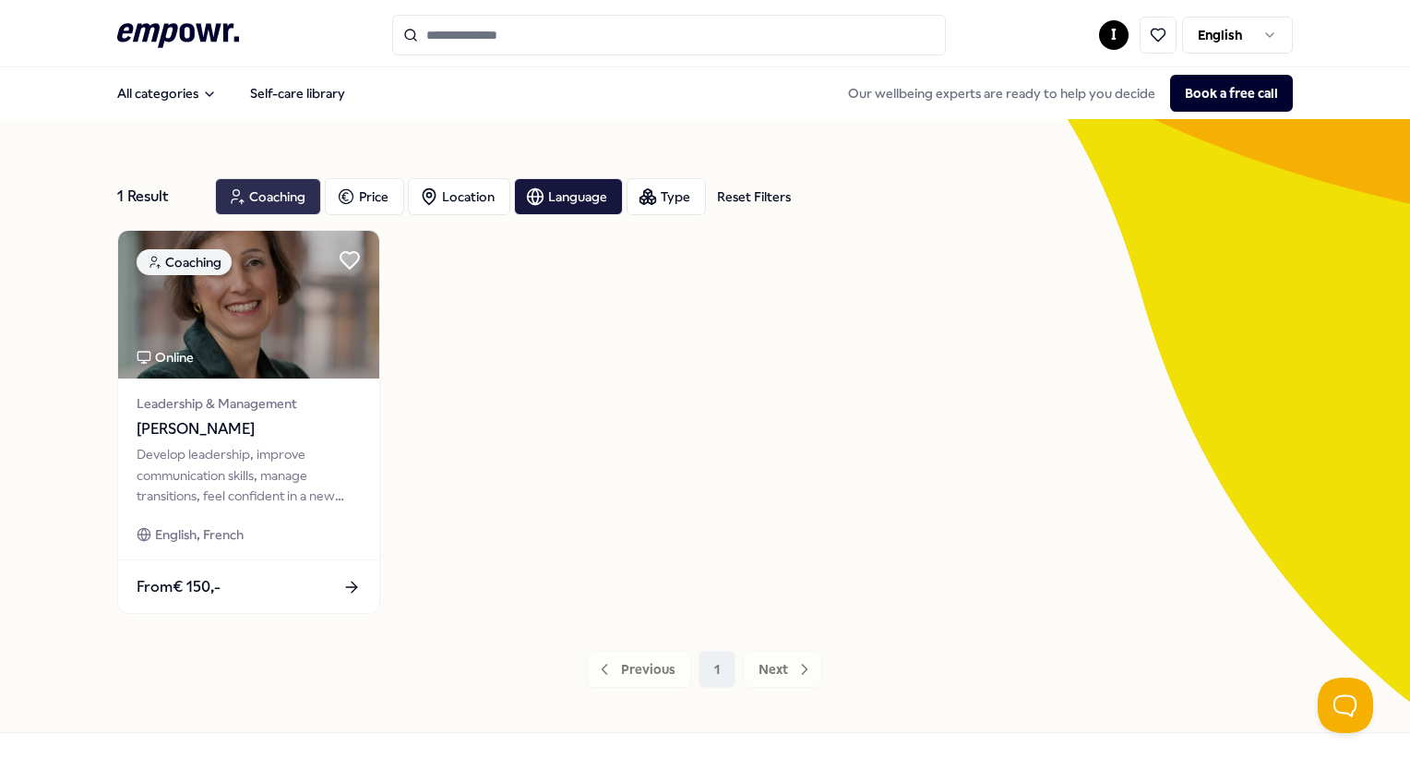
click at [237, 191] on icon "button" at bounding box center [238, 197] width 12 height 15
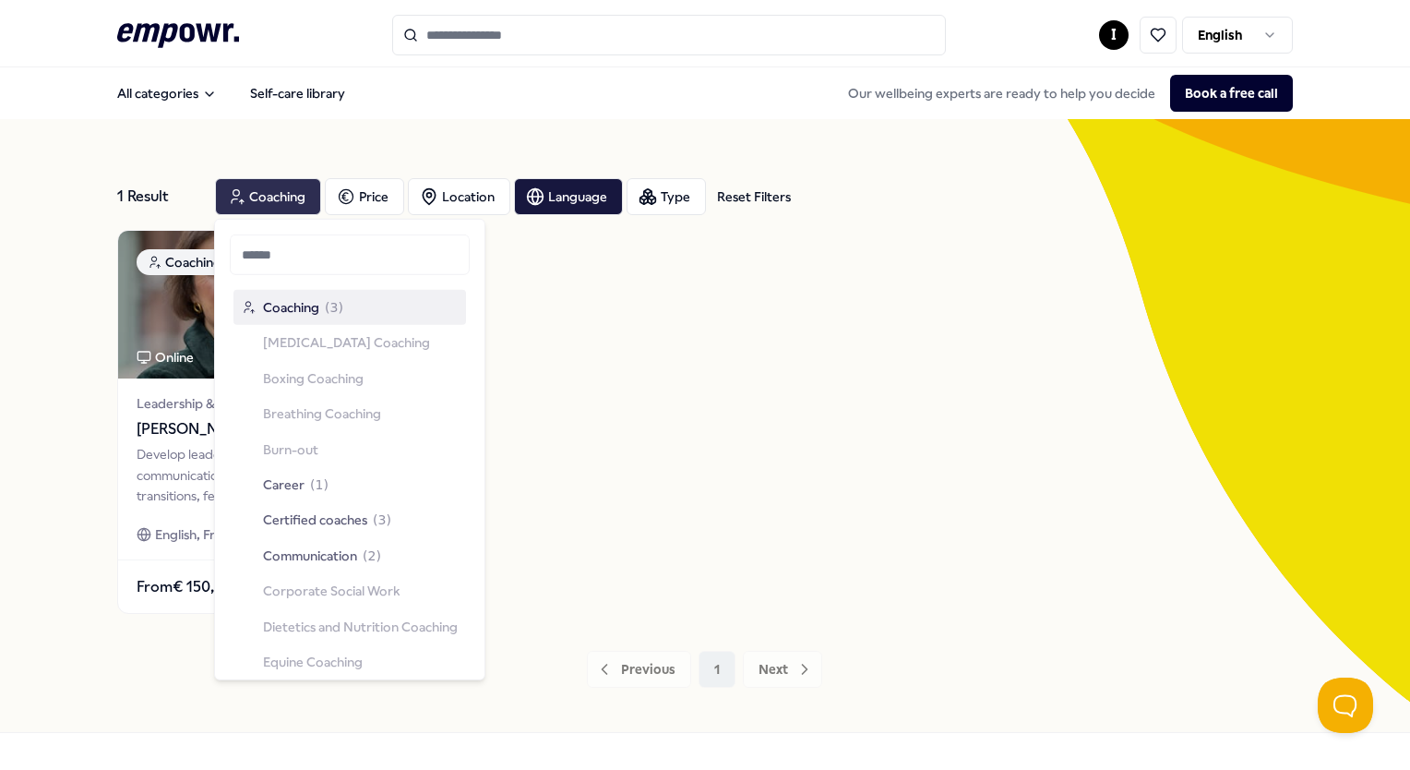
click at [289, 305] on span "Coaching" at bounding box center [291, 307] width 56 height 20
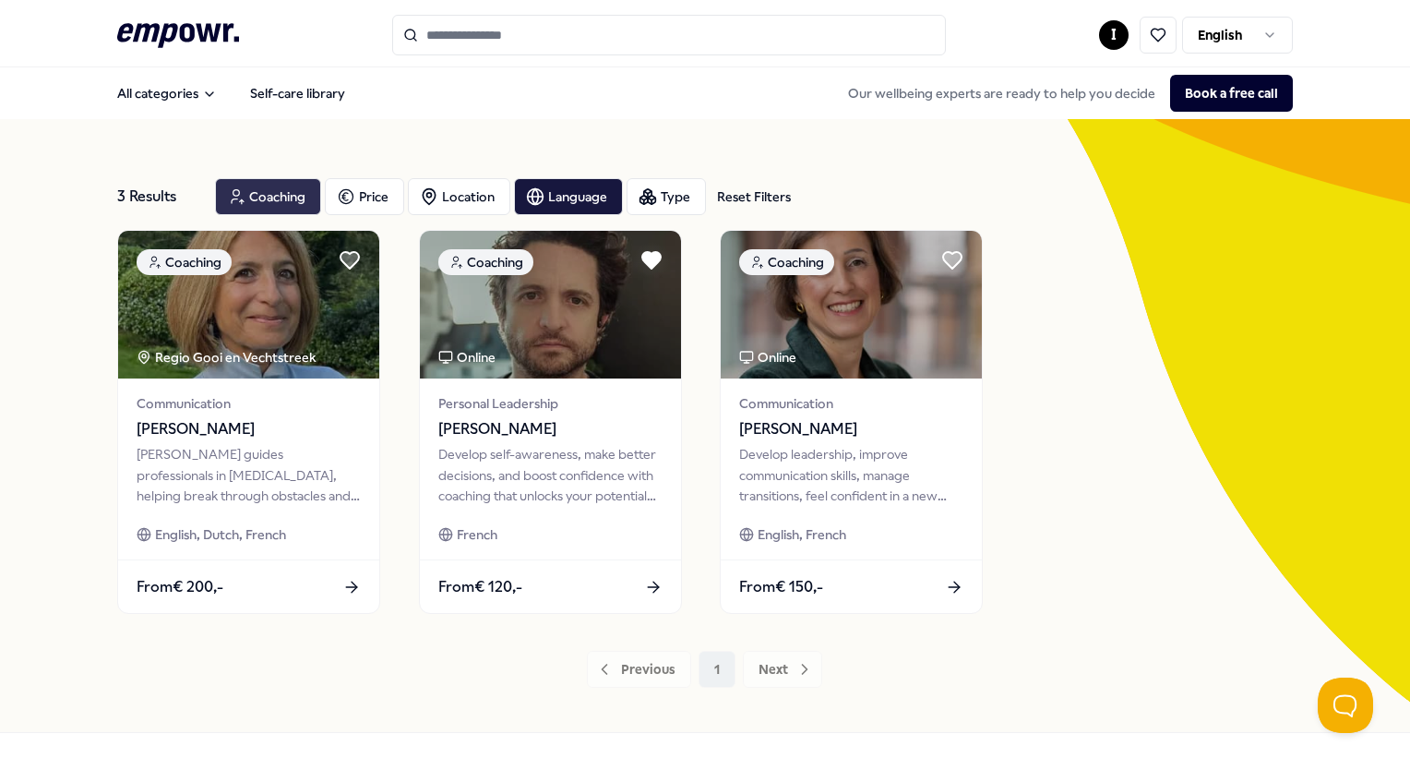
click at [269, 208] on div "Coaching" at bounding box center [268, 196] width 106 height 37
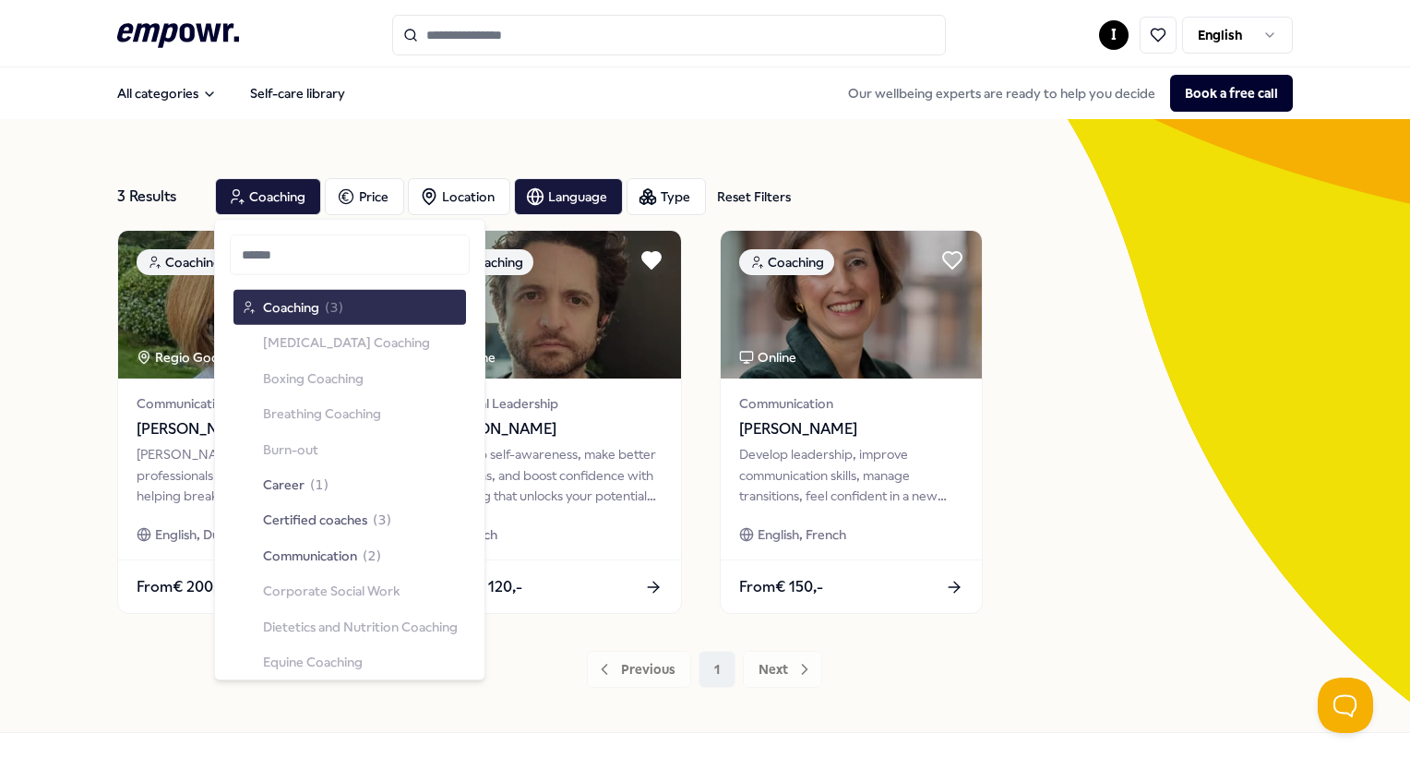
click at [283, 297] on span "Coaching" at bounding box center [291, 307] width 56 height 20
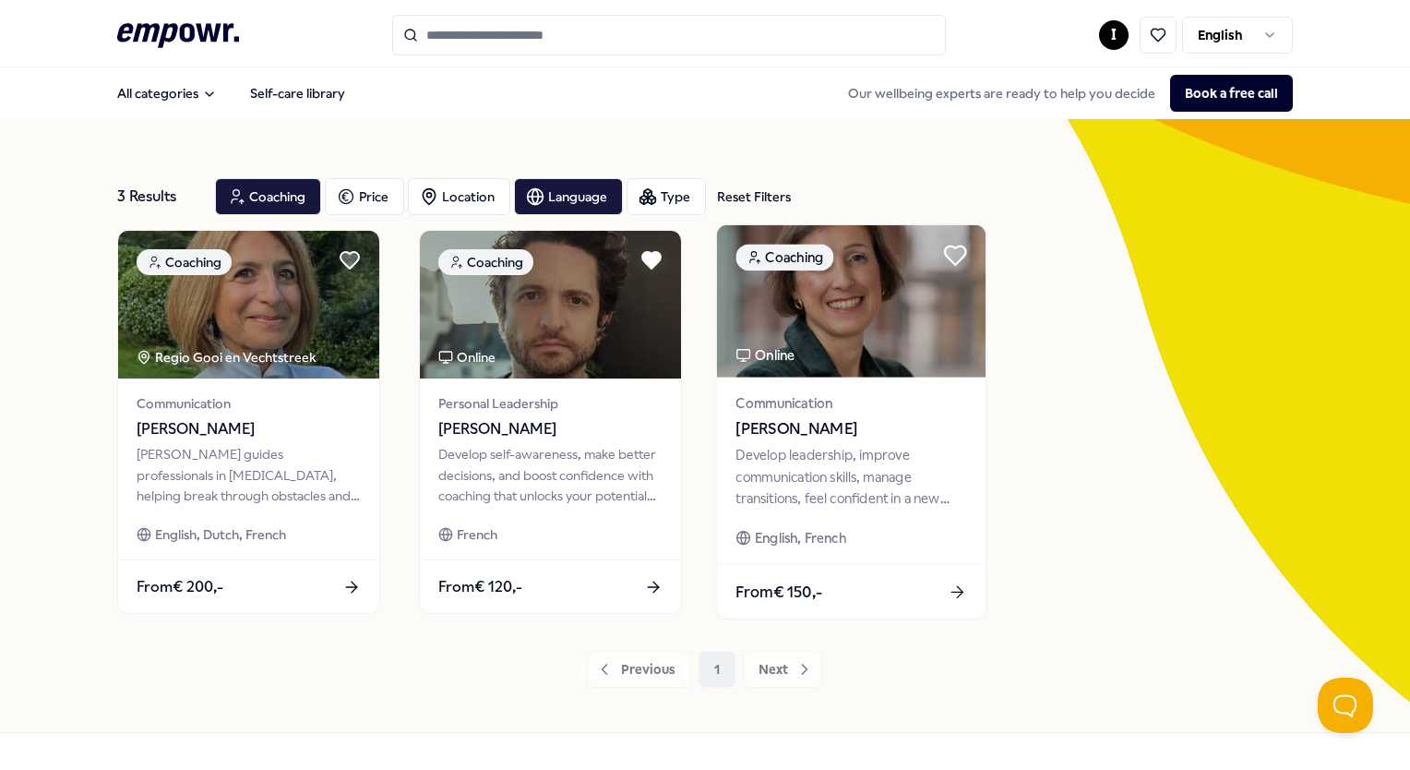
click at [950, 258] on icon at bounding box center [955, 255] width 21 height 18
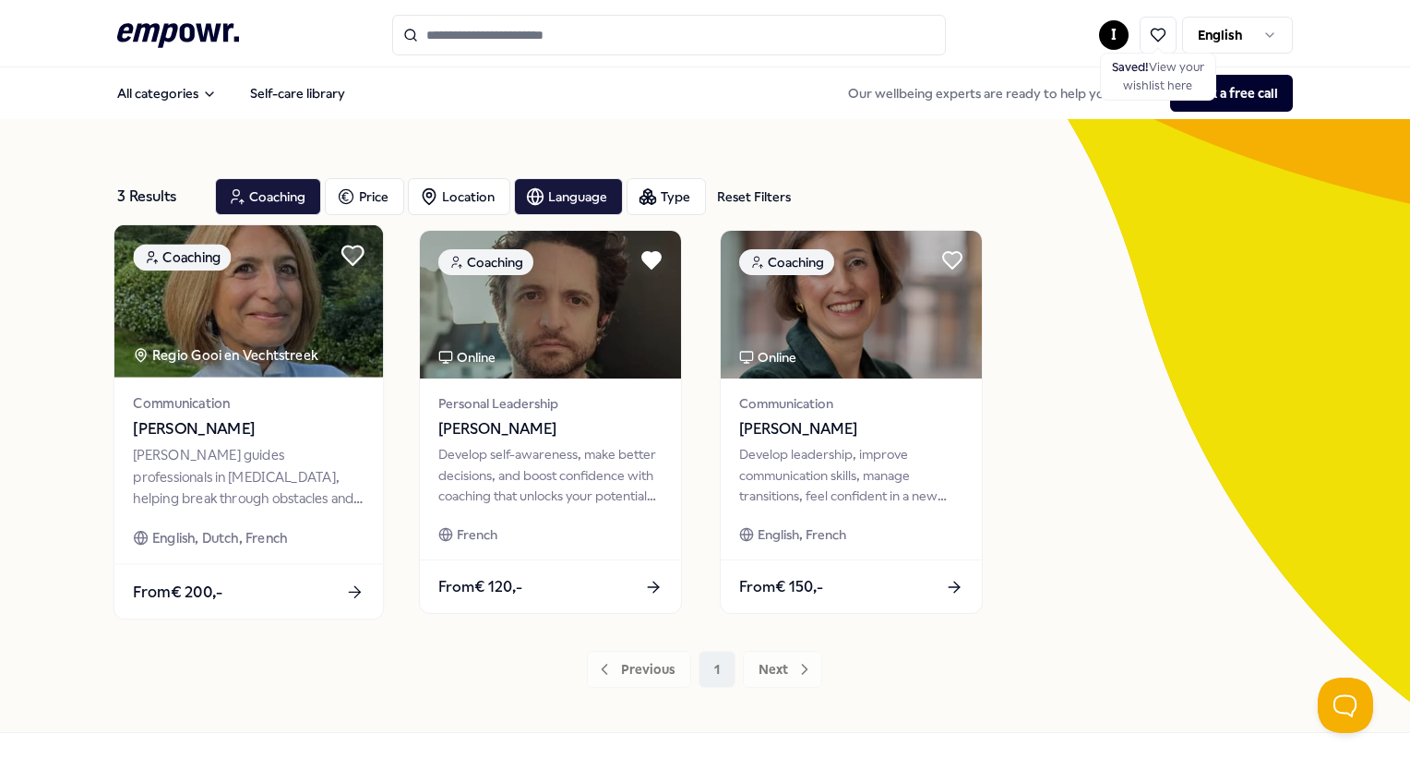
click at [360, 252] on icon at bounding box center [352, 255] width 21 height 18
